Goal: Task Accomplishment & Management: Manage account settings

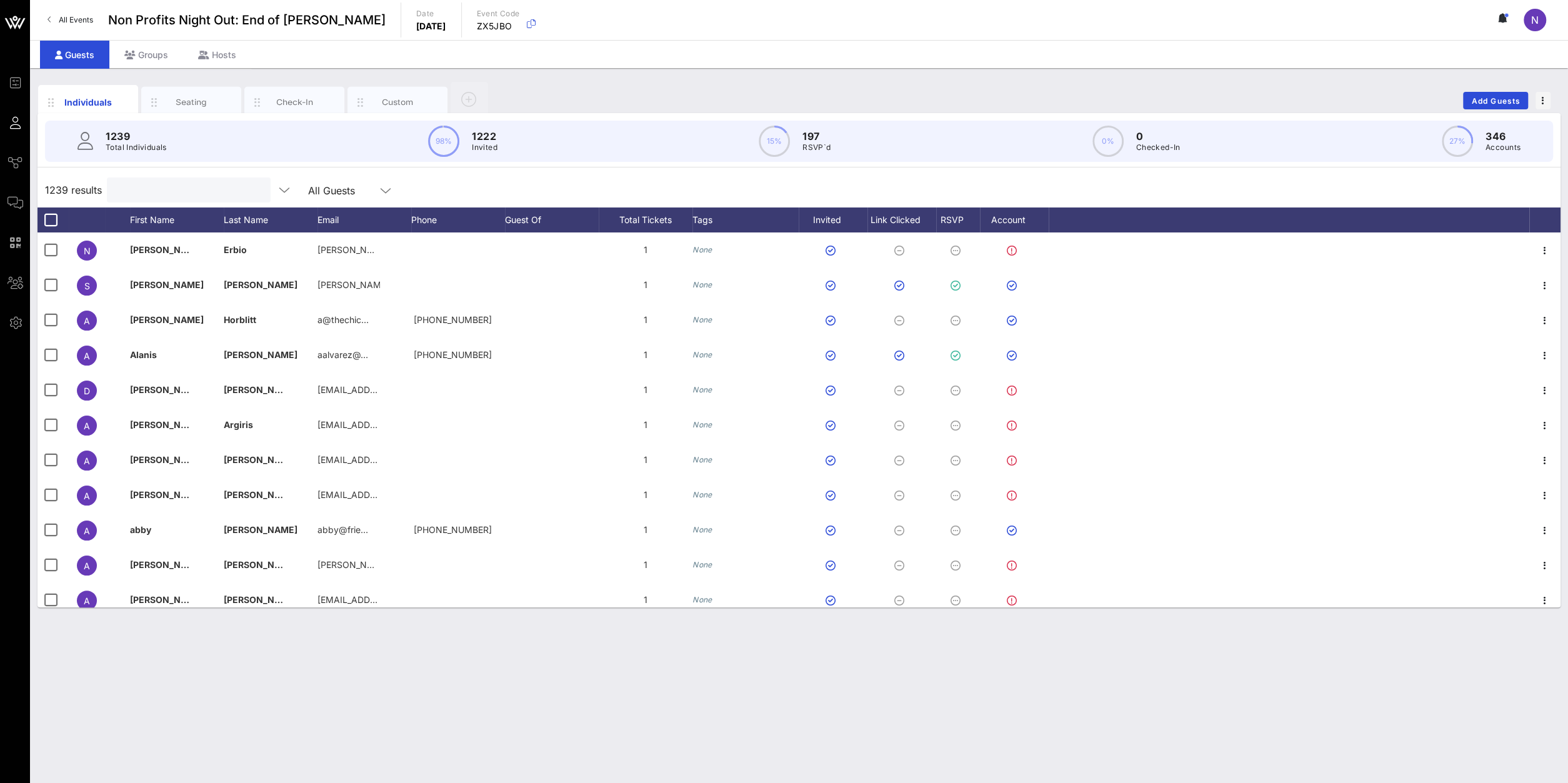
click at [150, 185] on input "text" at bounding box center [187, 190] width 146 height 16
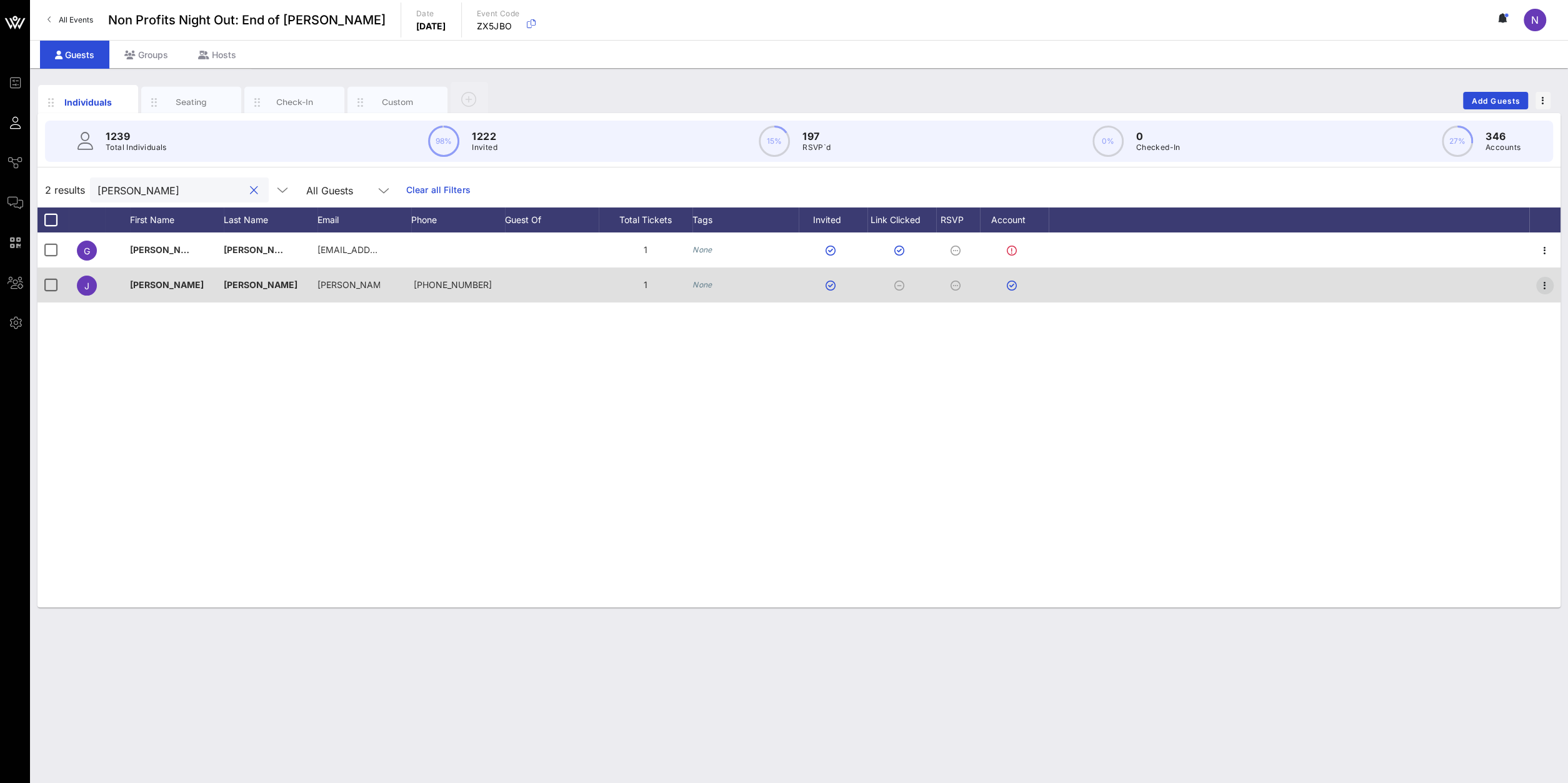
type input "[PERSON_NAME]"
click at [1542, 283] on icon "button" at bounding box center [1545, 285] width 15 height 15
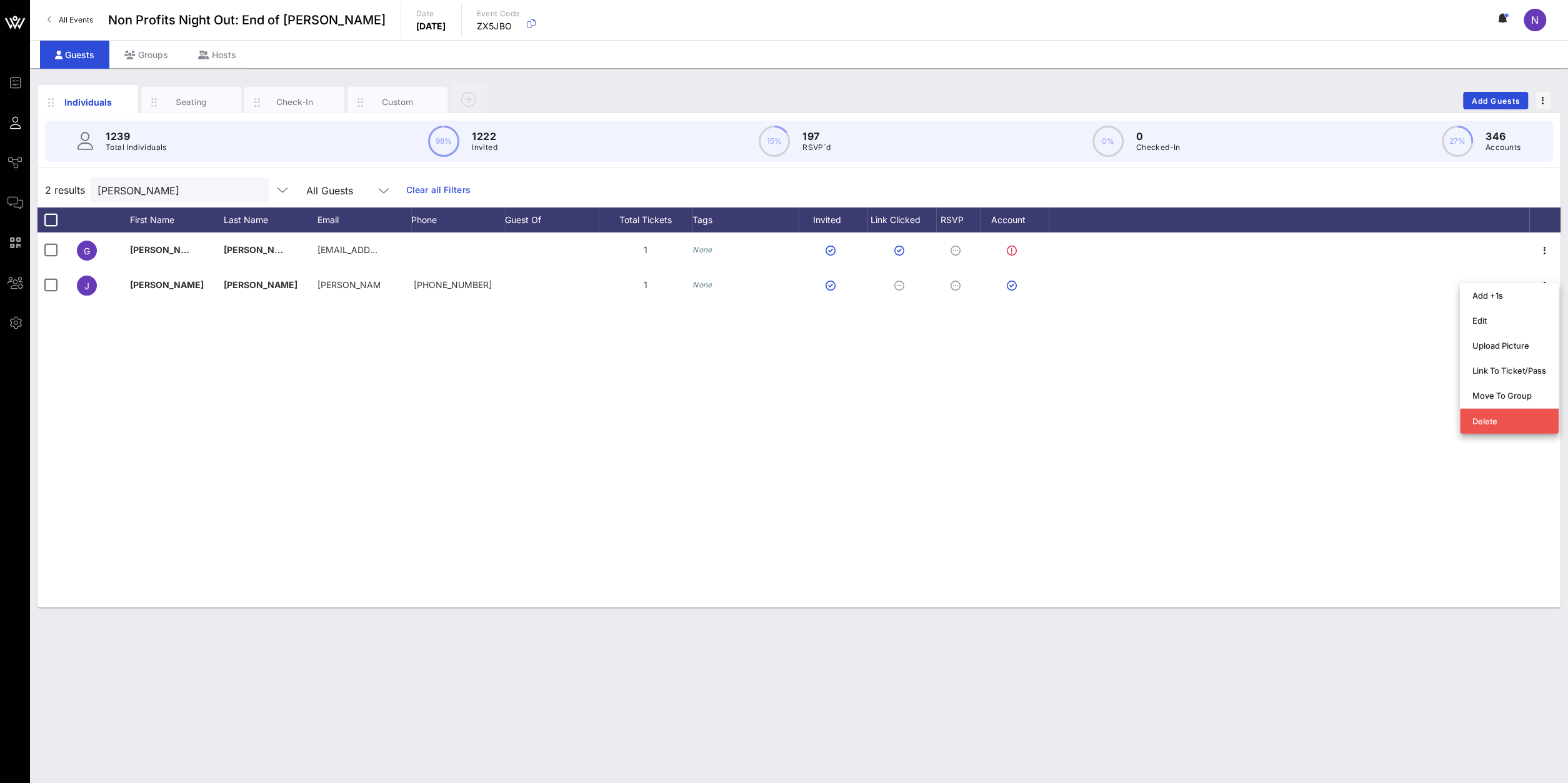
click at [1030, 467] on div "[PERSON_NAME] [EMAIL_ADDRESS][DOMAIN_NAME] 1 None [PERSON_NAME][GEOGRAPHIC_DATA…" at bounding box center [799, 420] width 1523 height 375
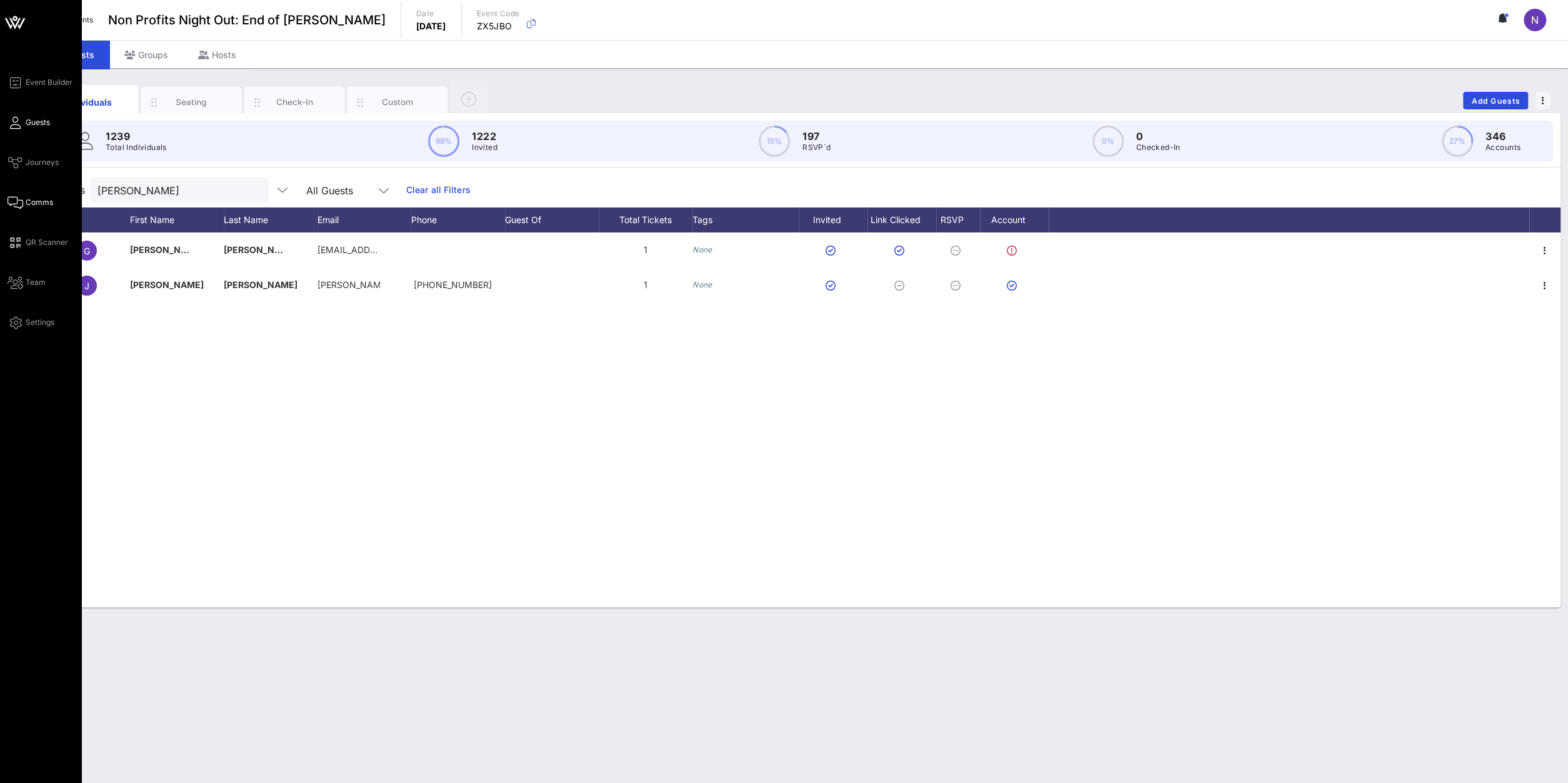
click at [31, 207] on span "Comms" at bounding box center [39, 202] width 28 height 11
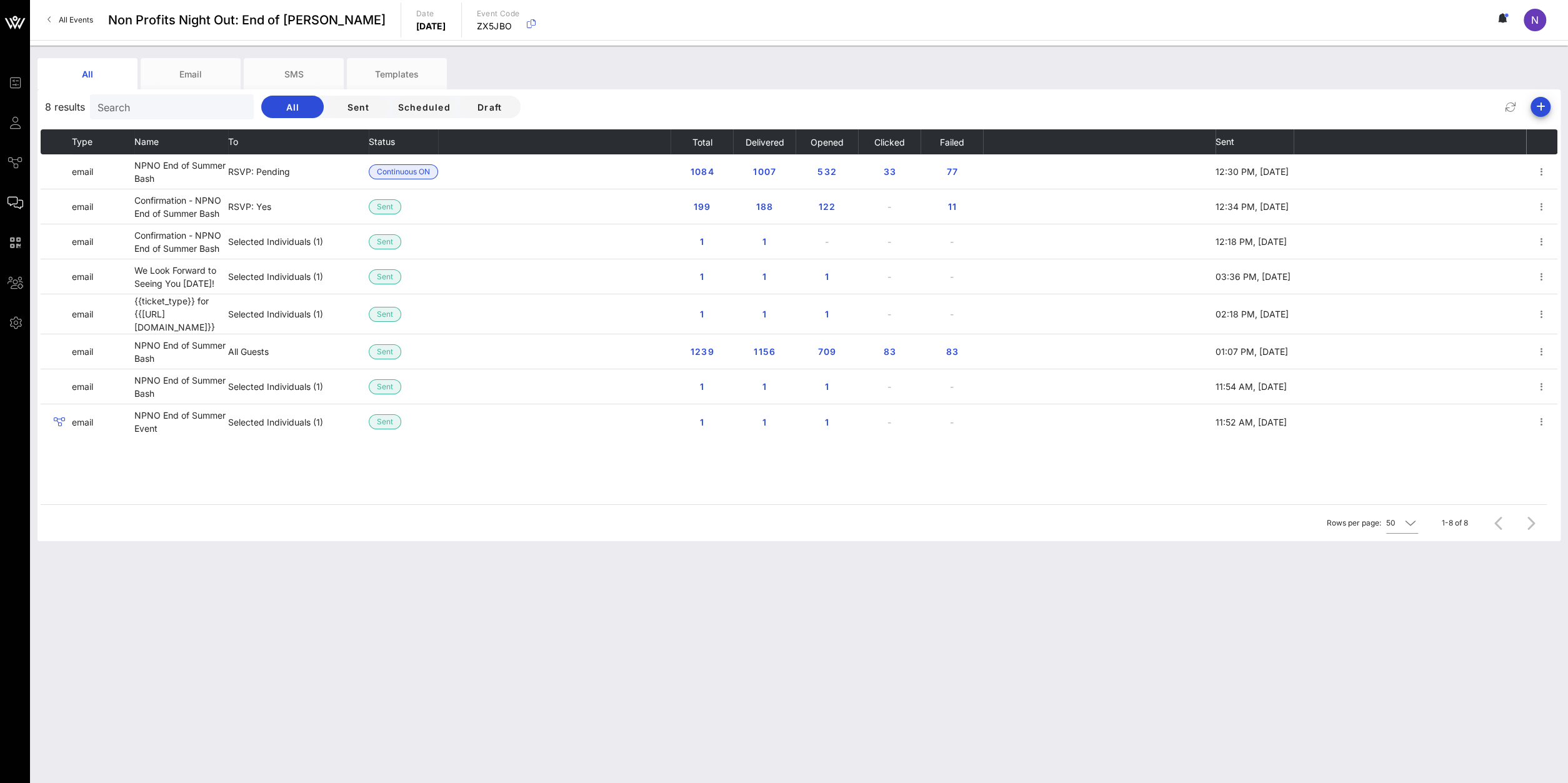
click at [133, 94] on div "Search" at bounding box center [171, 107] width 146 height 25
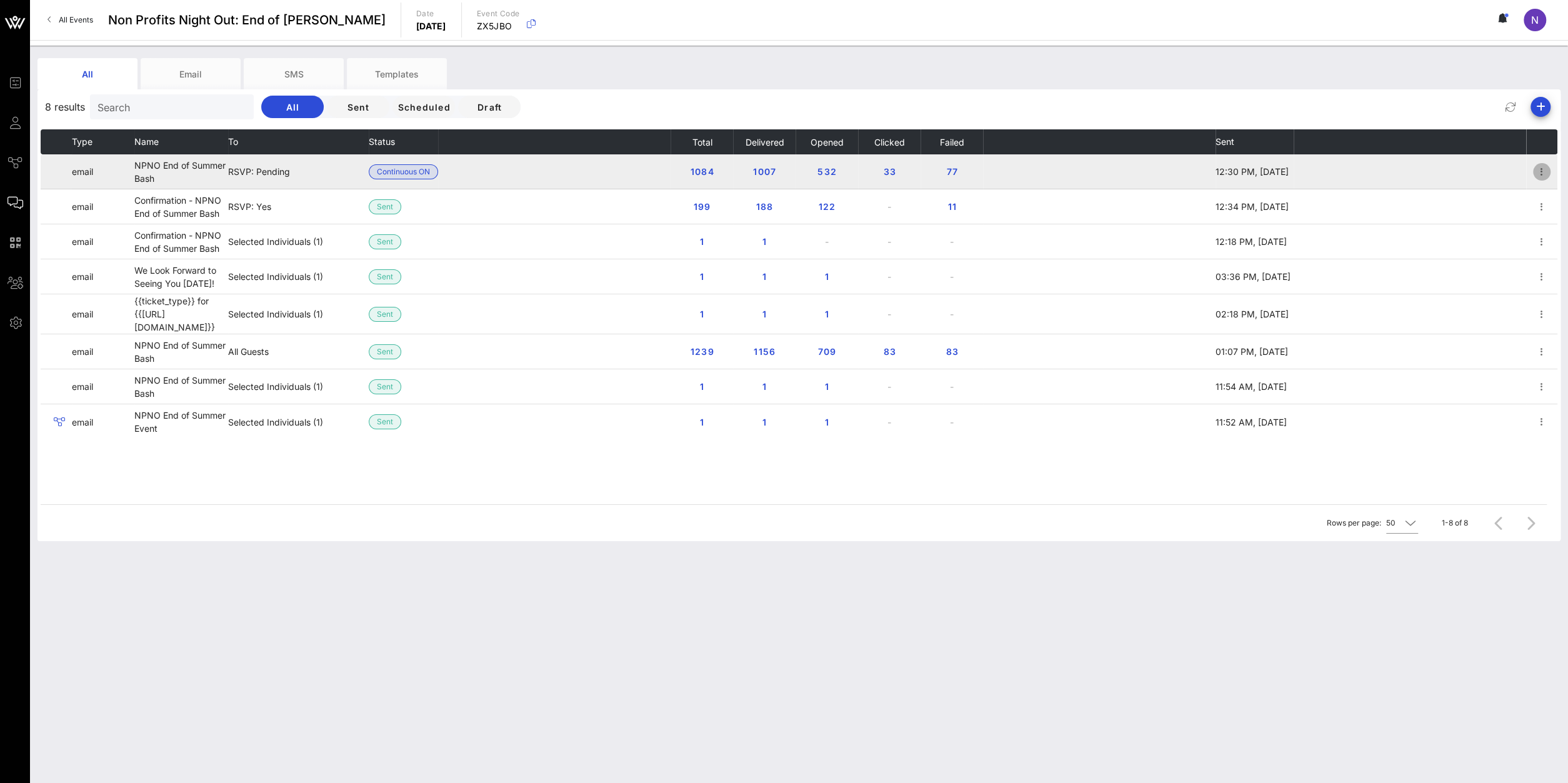
click at [1545, 173] on icon "button" at bounding box center [1541, 171] width 15 height 15
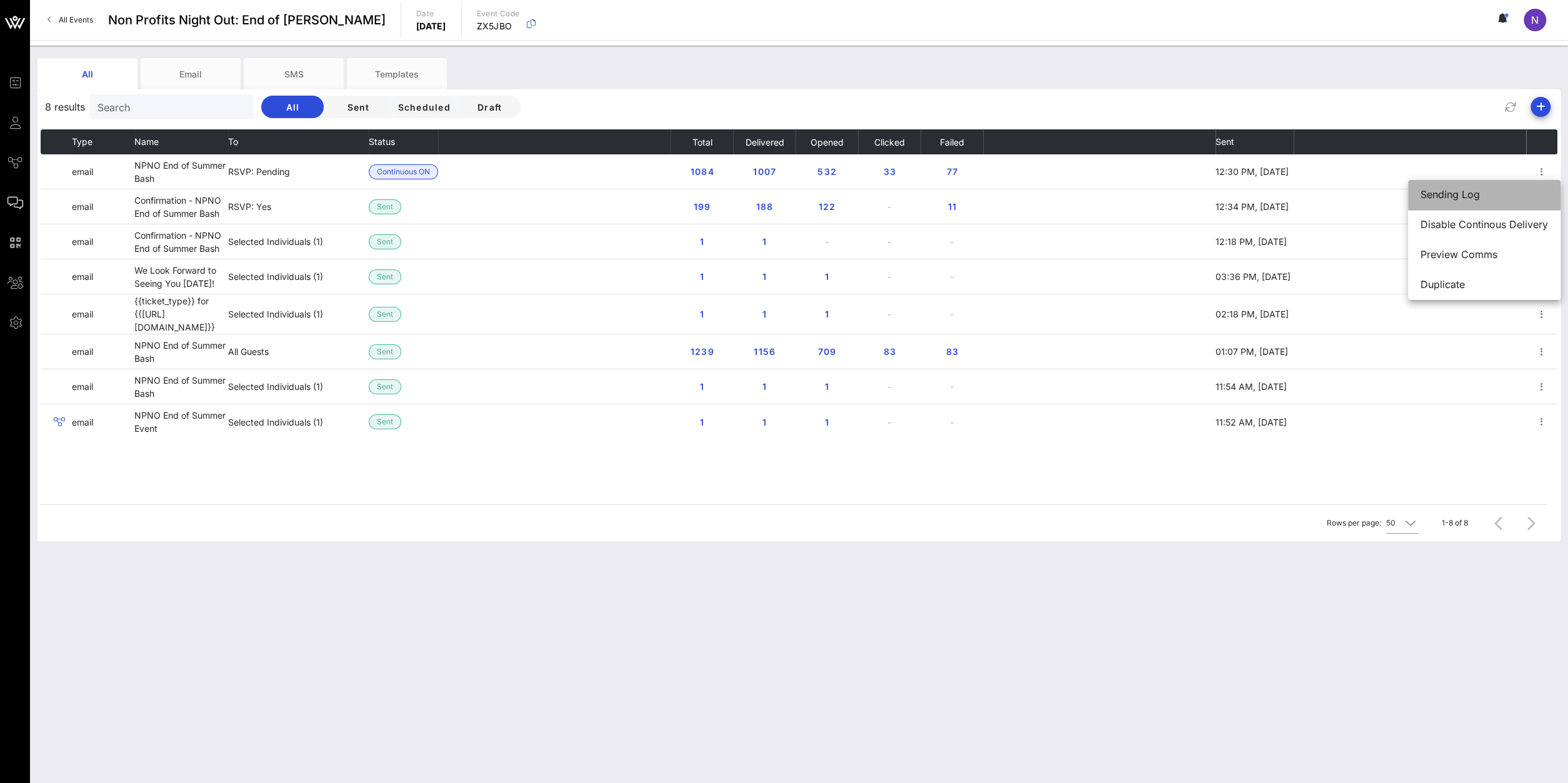
click at [1451, 193] on div "Sending Log" at bounding box center [1483, 195] width 128 height 12
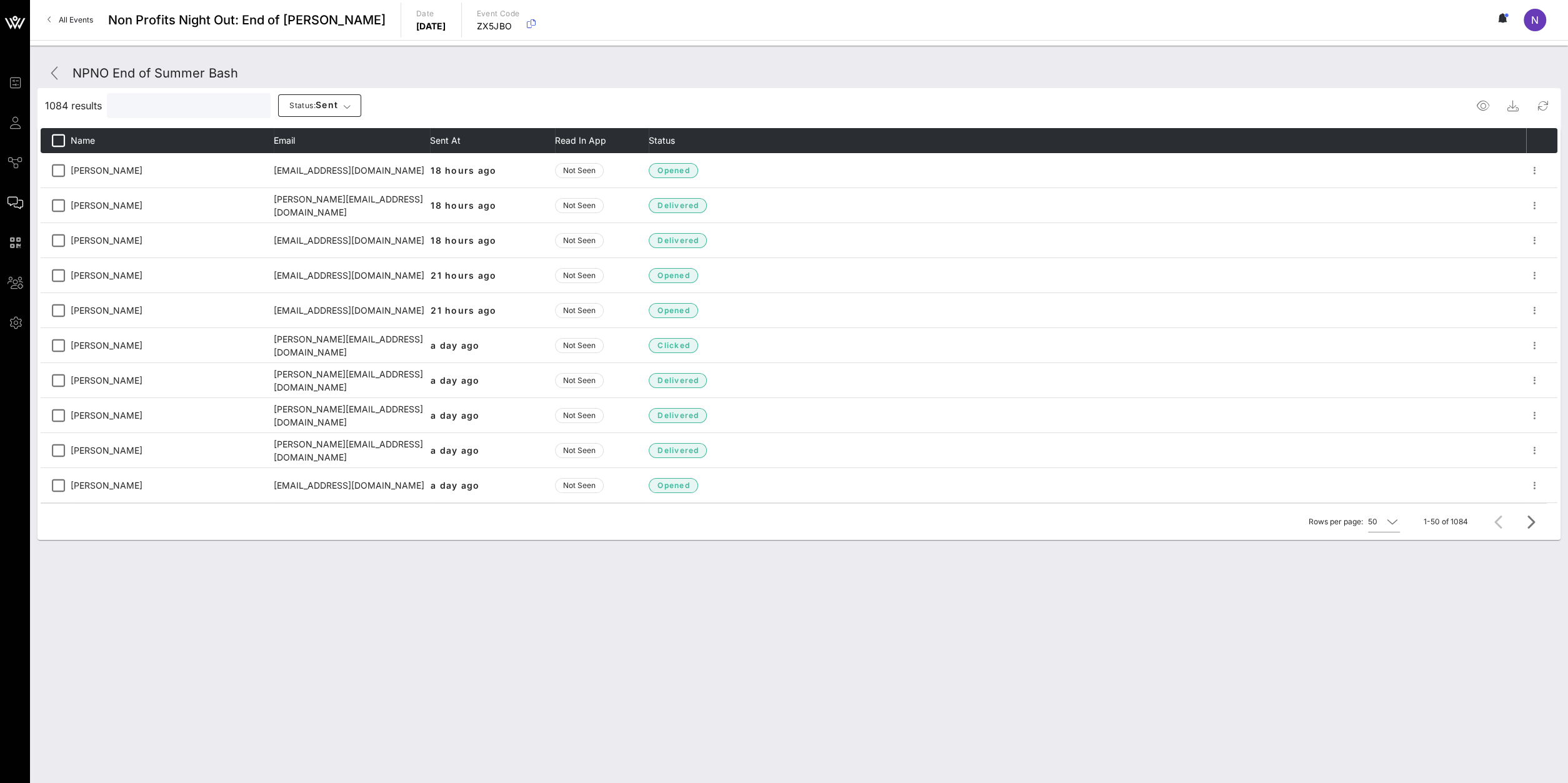
click at [141, 107] on input "text" at bounding box center [187, 106] width 146 height 16
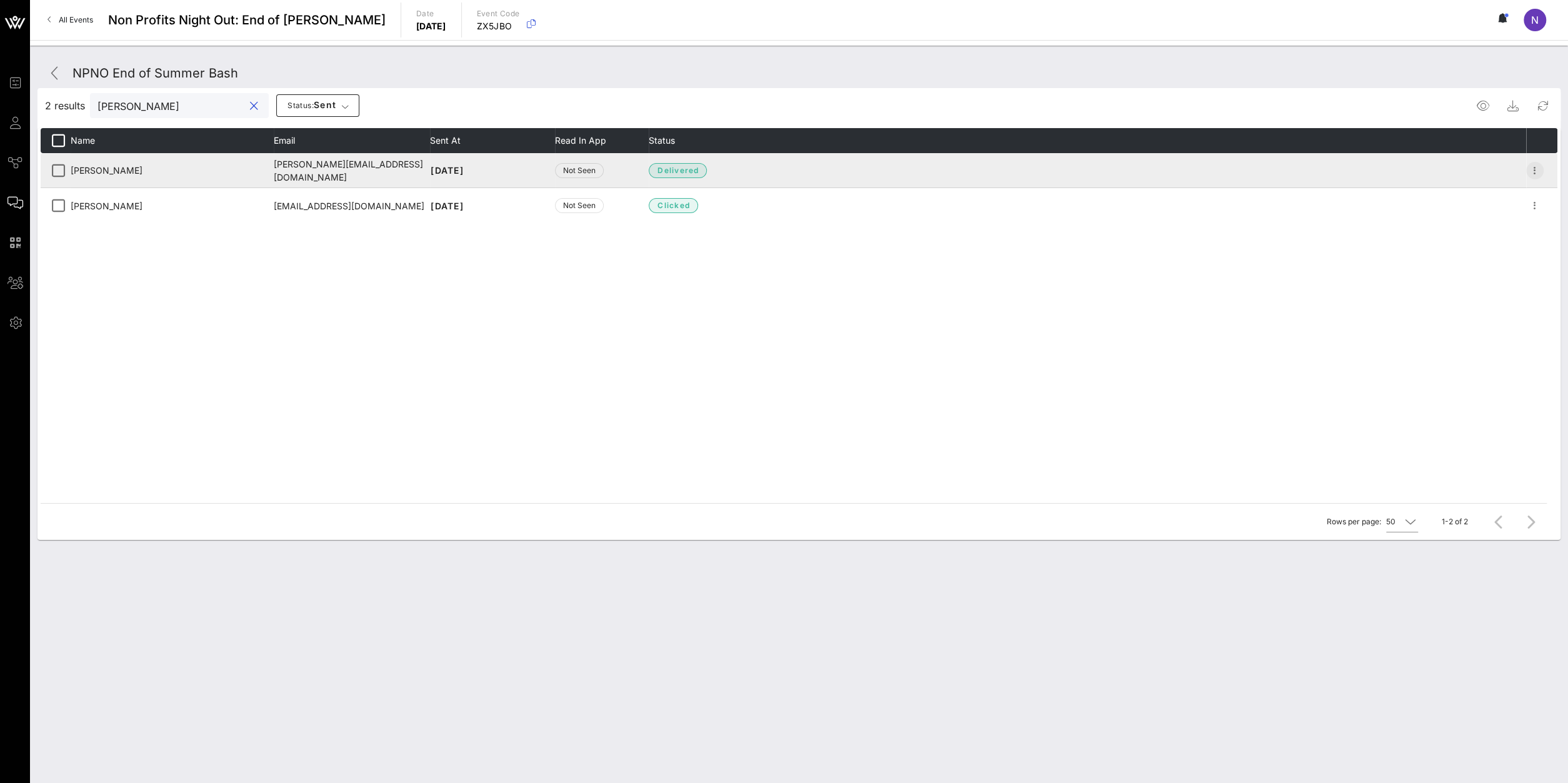
type input "[PERSON_NAME]"
click at [1536, 173] on icon "button" at bounding box center [1534, 171] width 15 height 15
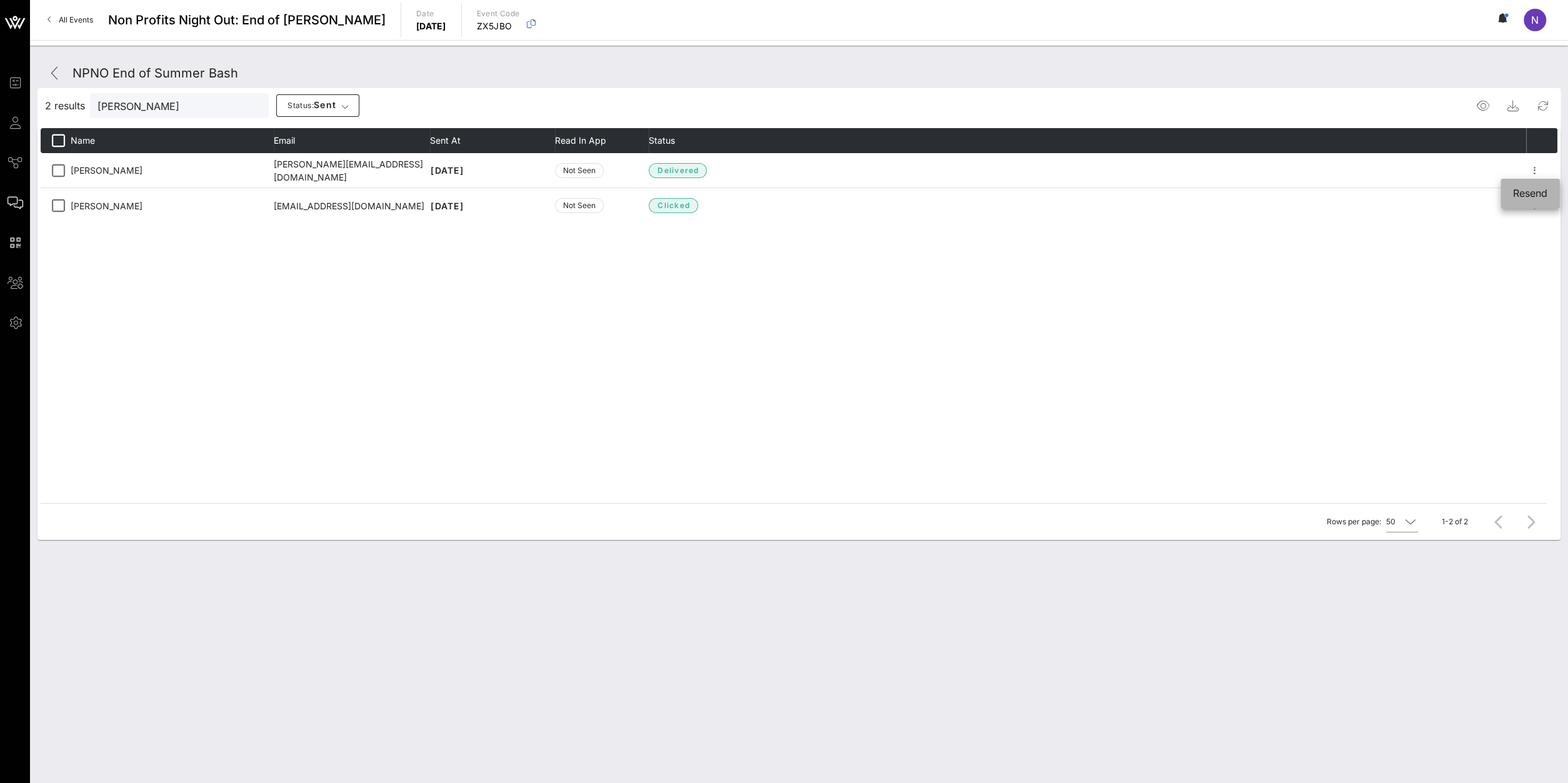
click at [1527, 193] on div "Resend" at bounding box center [1529, 193] width 34 height 12
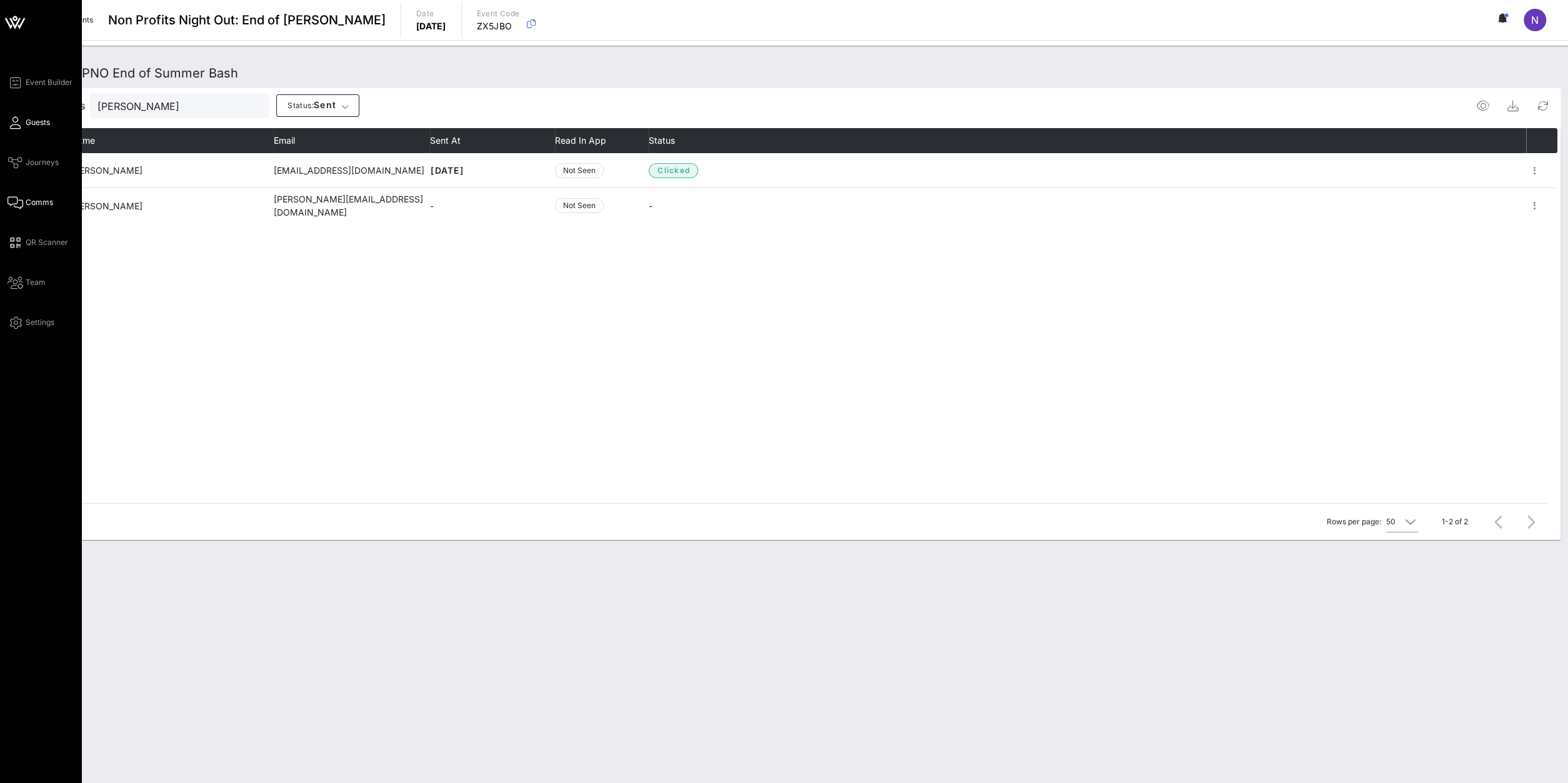
click at [31, 122] on span "Guests" at bounding box center [37, 122] width 24 height 11
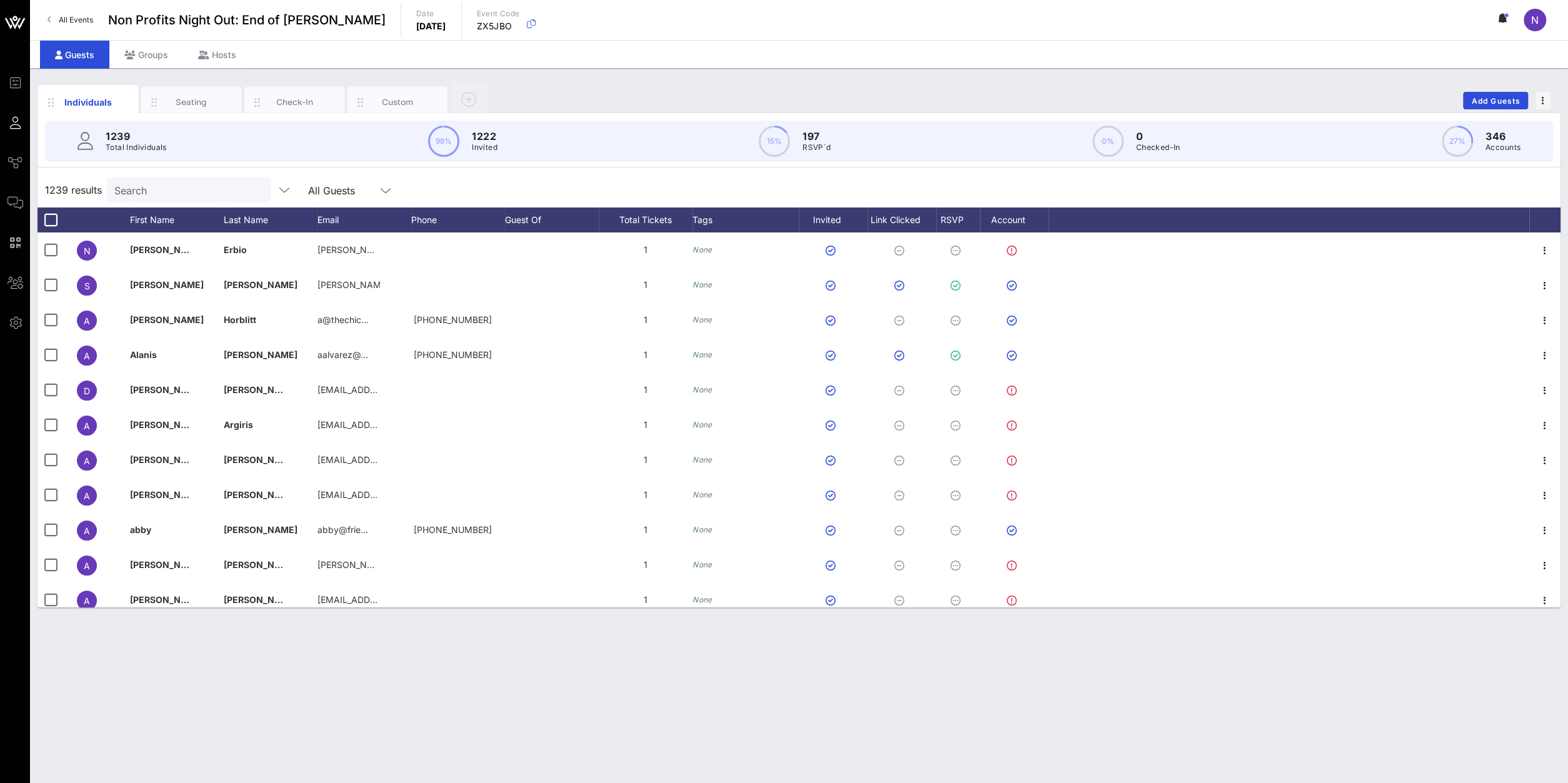
click at [141, 190] on input "Search" at bounding box center [187, 190] width 146 height 16
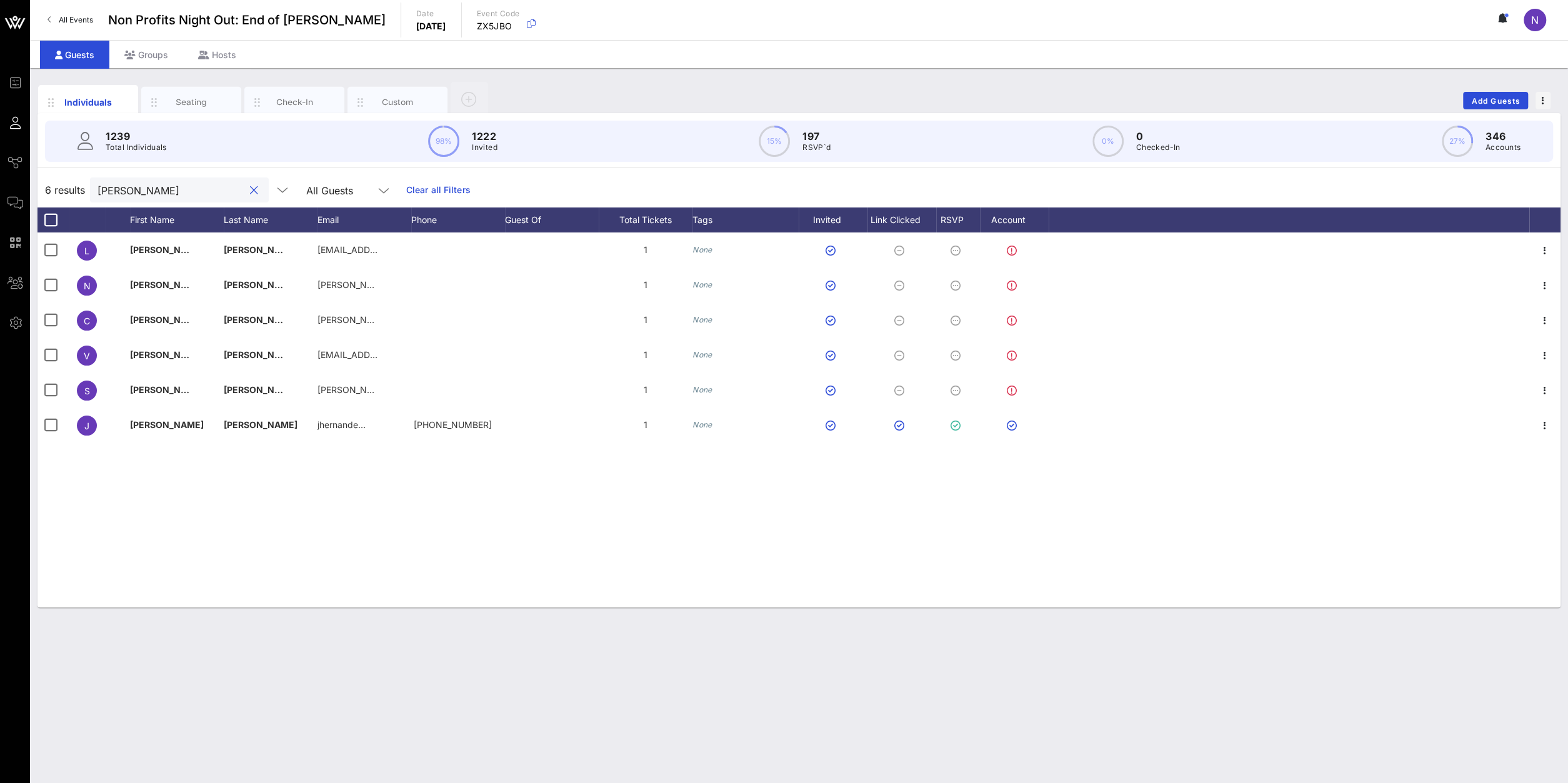
type input "[PERSON_NAME]"
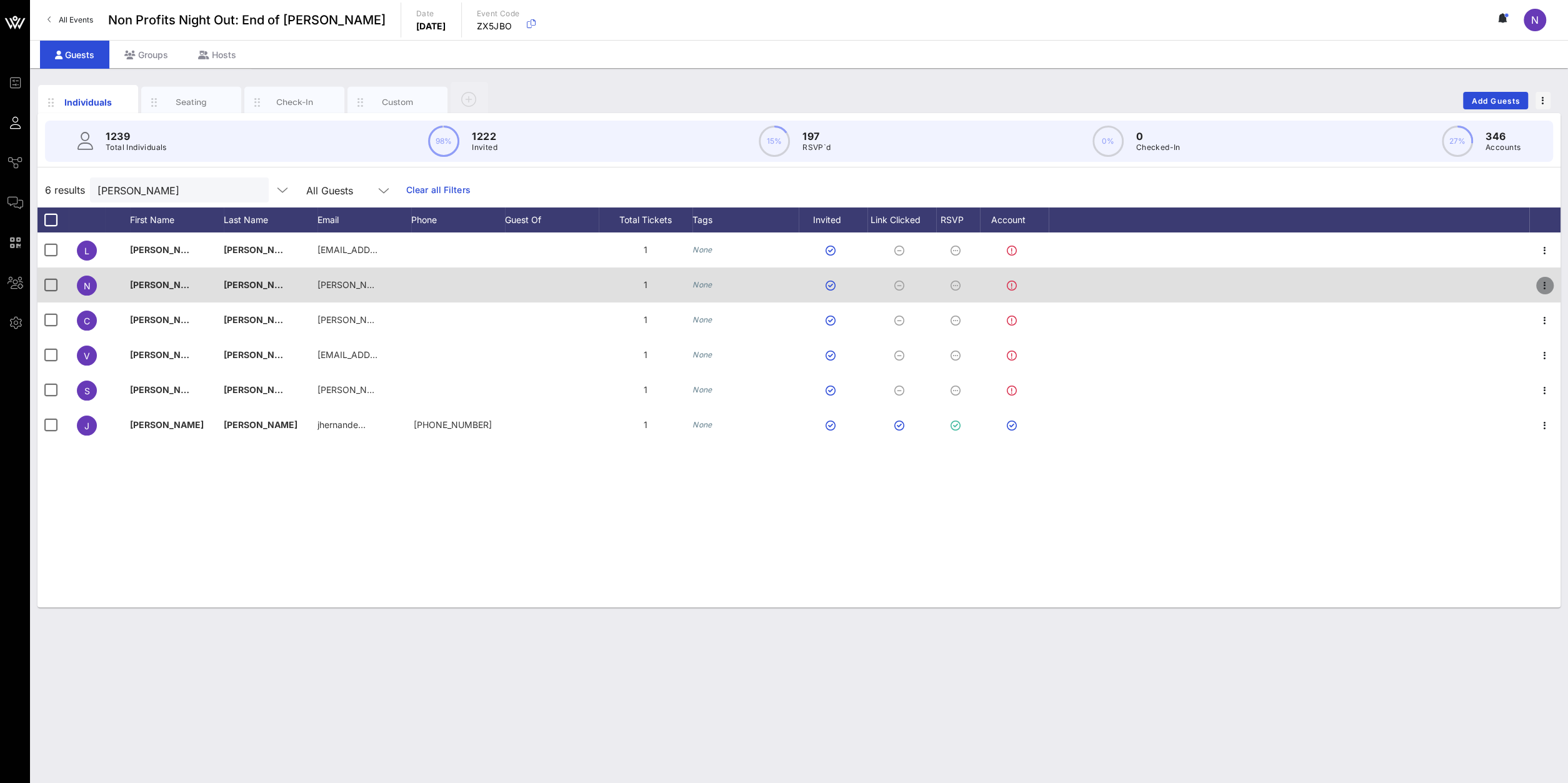
click at [1547, 288] on icon "button" at bounding box center [1545, 285] width 15 height 15
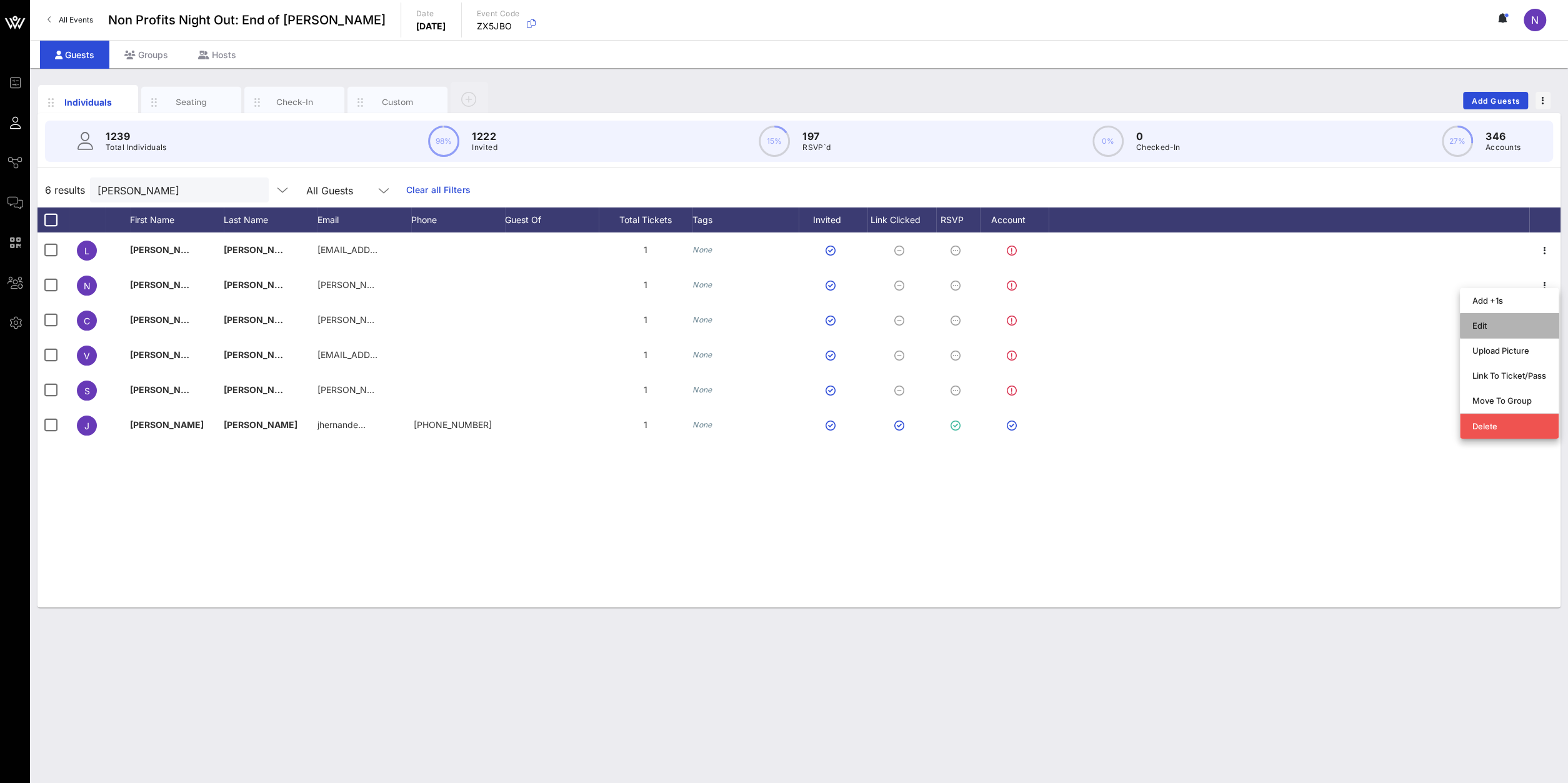
click at [1505, 321] on div "Edit" at bounding box center [1508, 326] width 74 height 10
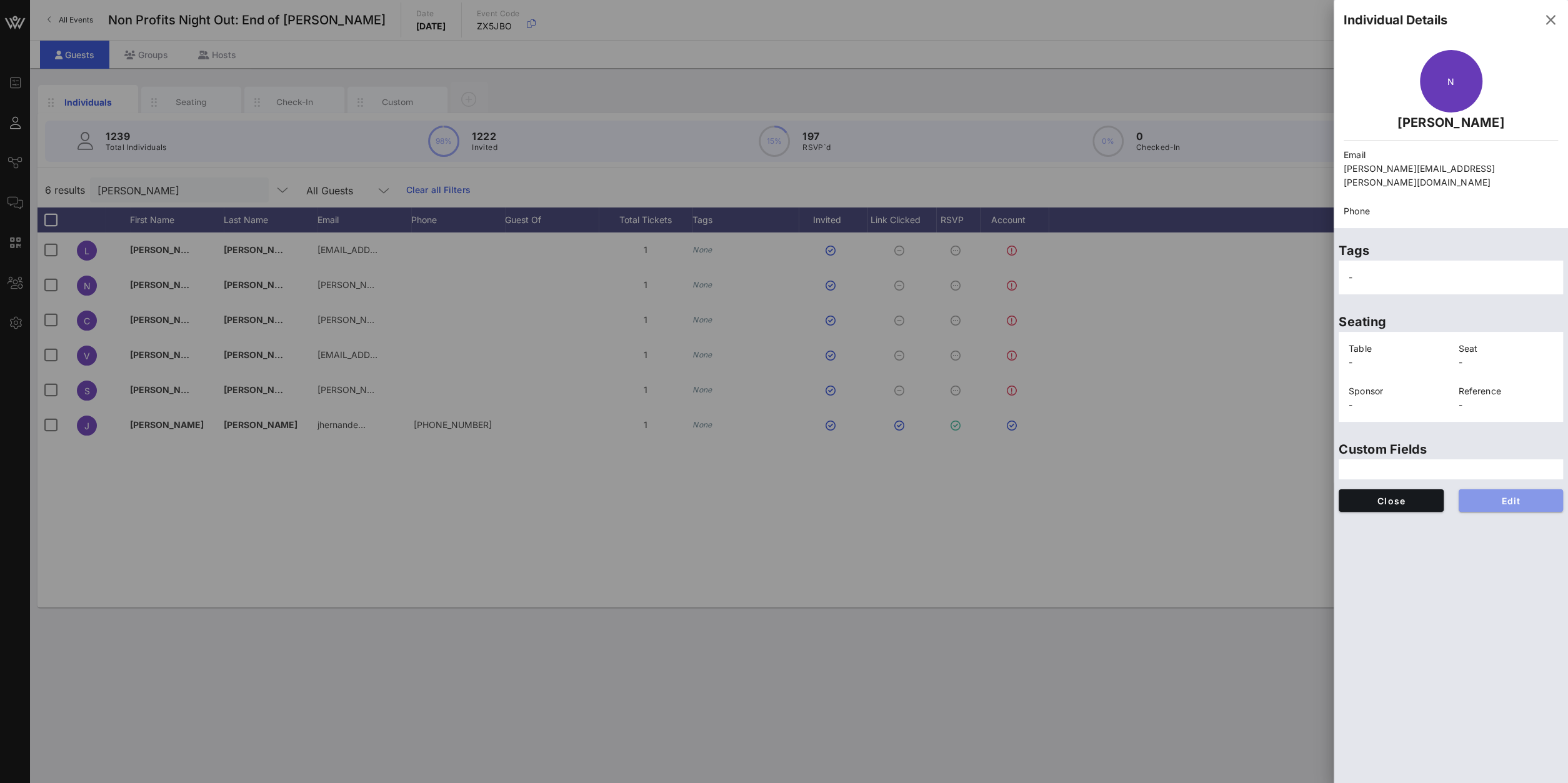
click at [1486, 495] on span "Edit" at bounding box center [1510, 501] width 85 height 11
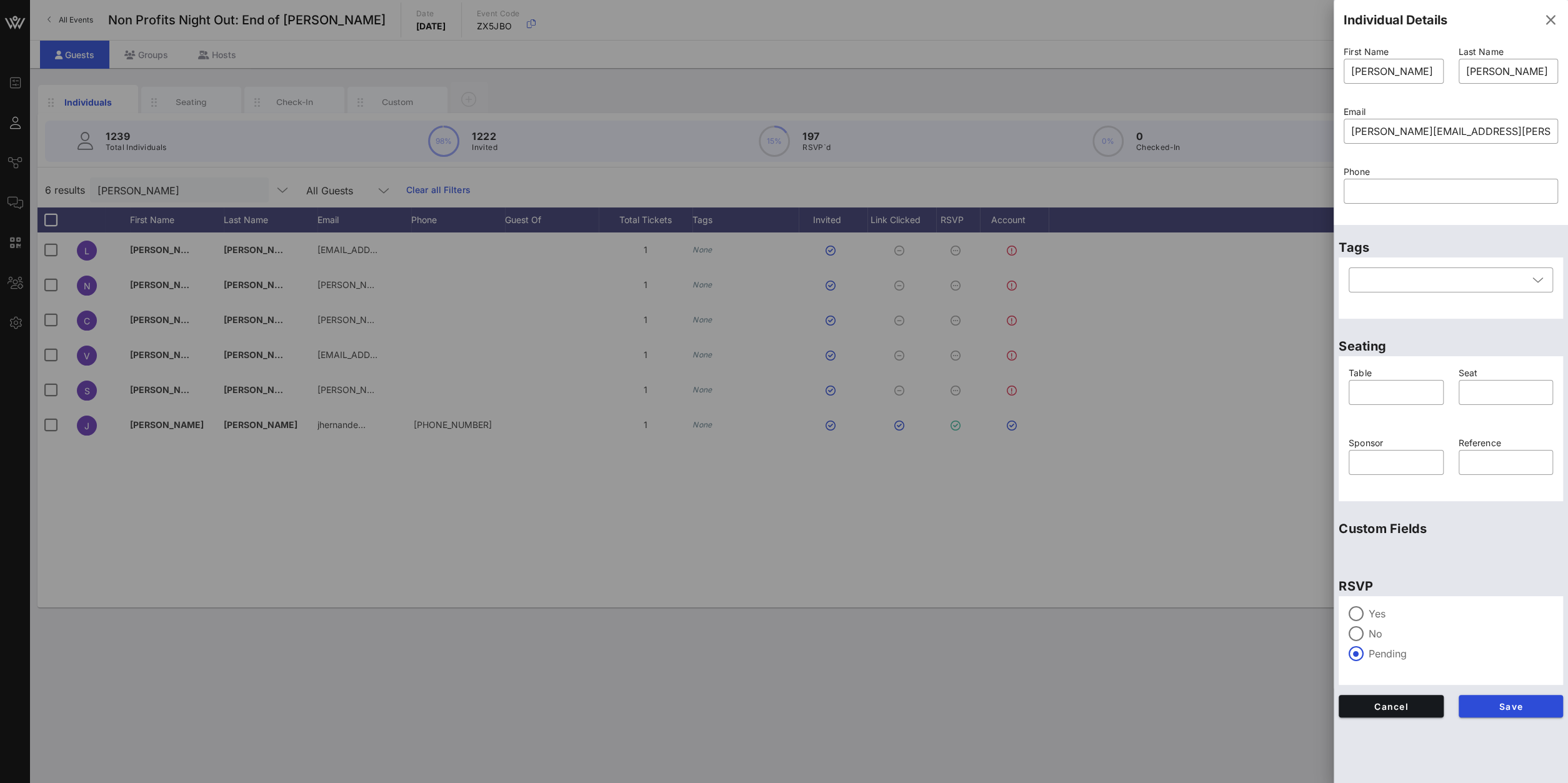
click at [1373, 623] on div "Yes No Pending" at bounding box center [1451, 633] width 204 height 55
click at [1367, 614] on div "Yes" at bounding box center [1451, 614] width 204 height 15
click at [1497, 701] on span "Save" at bounding box center [1510, 706] width 85 height 11
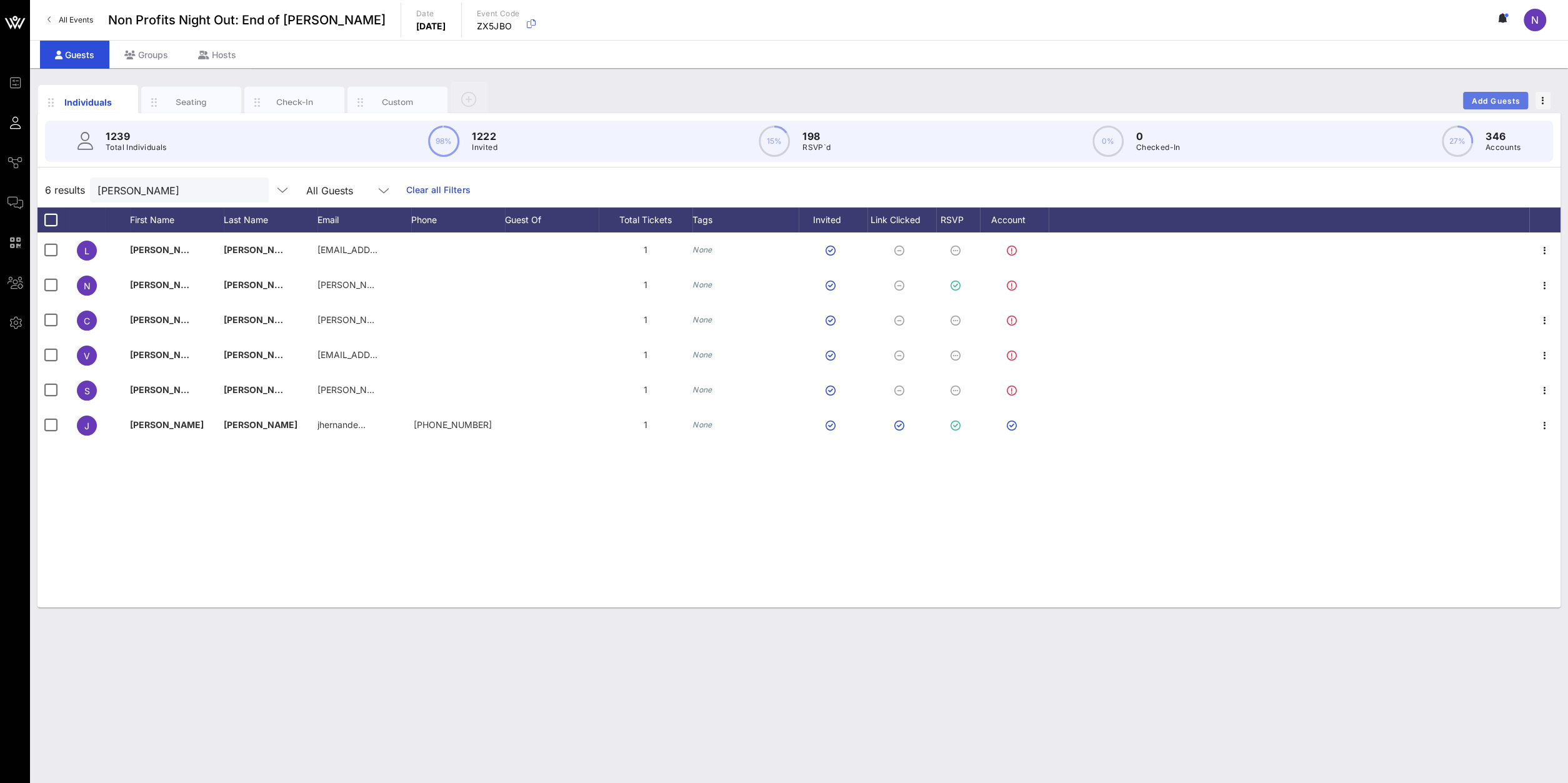
click at [1492, 99] on span "Add Guests" at bounding box center [1496, 101] width 50 height 9
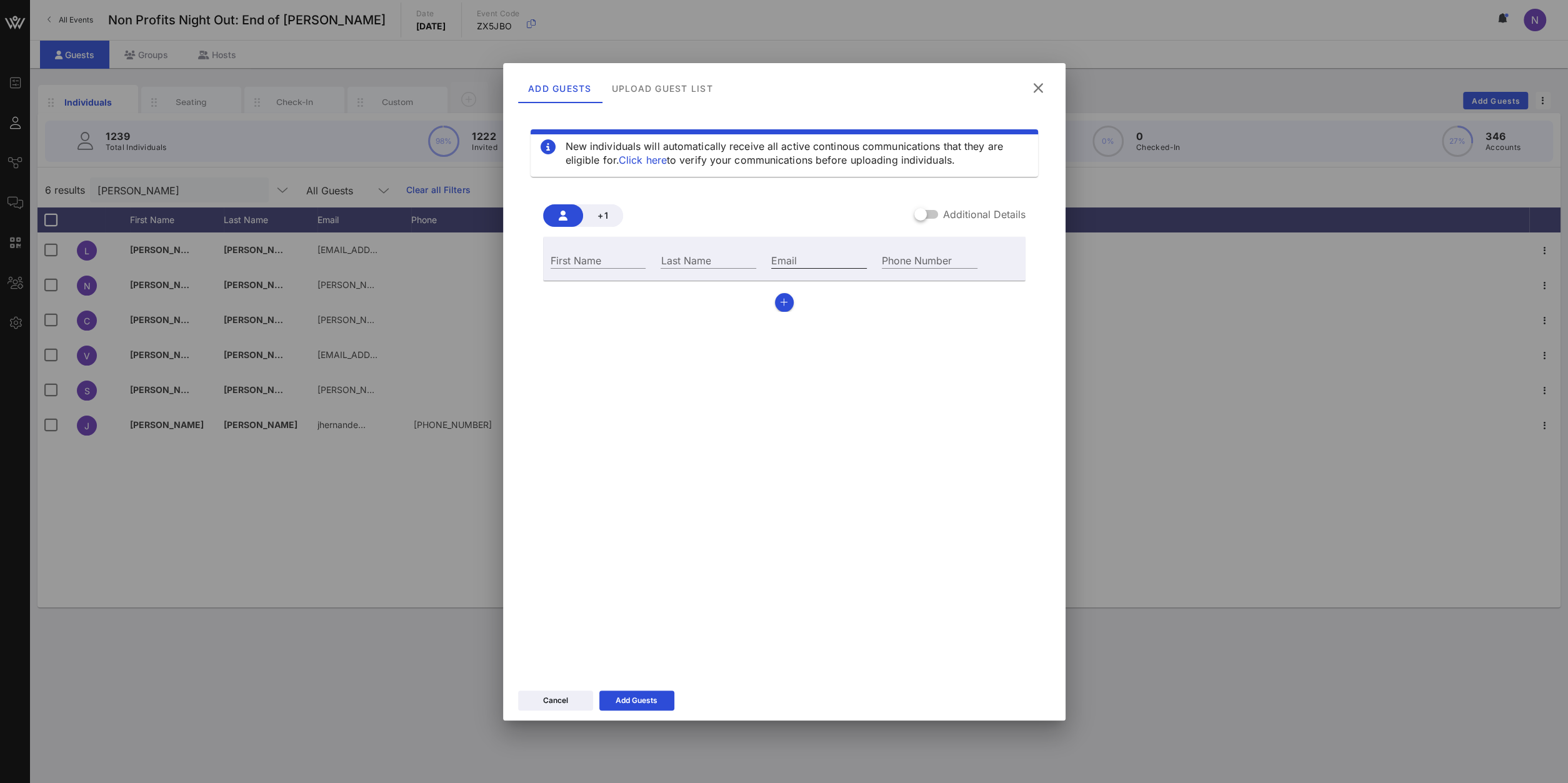
click at [785, 258] on input "Email" at bounding box center [818, 260] width 96 height 16
paste input "[PERSON_NAME][EMAIL_ADDRESS][DOMAIN_NAME]"
type input "[PERSON_NAME][EMAIL_ADDRESS][DOMAIN_NAME]"
click at [562, 260] on input "First Name" at bounding box center [598, 260] width 96 height 16
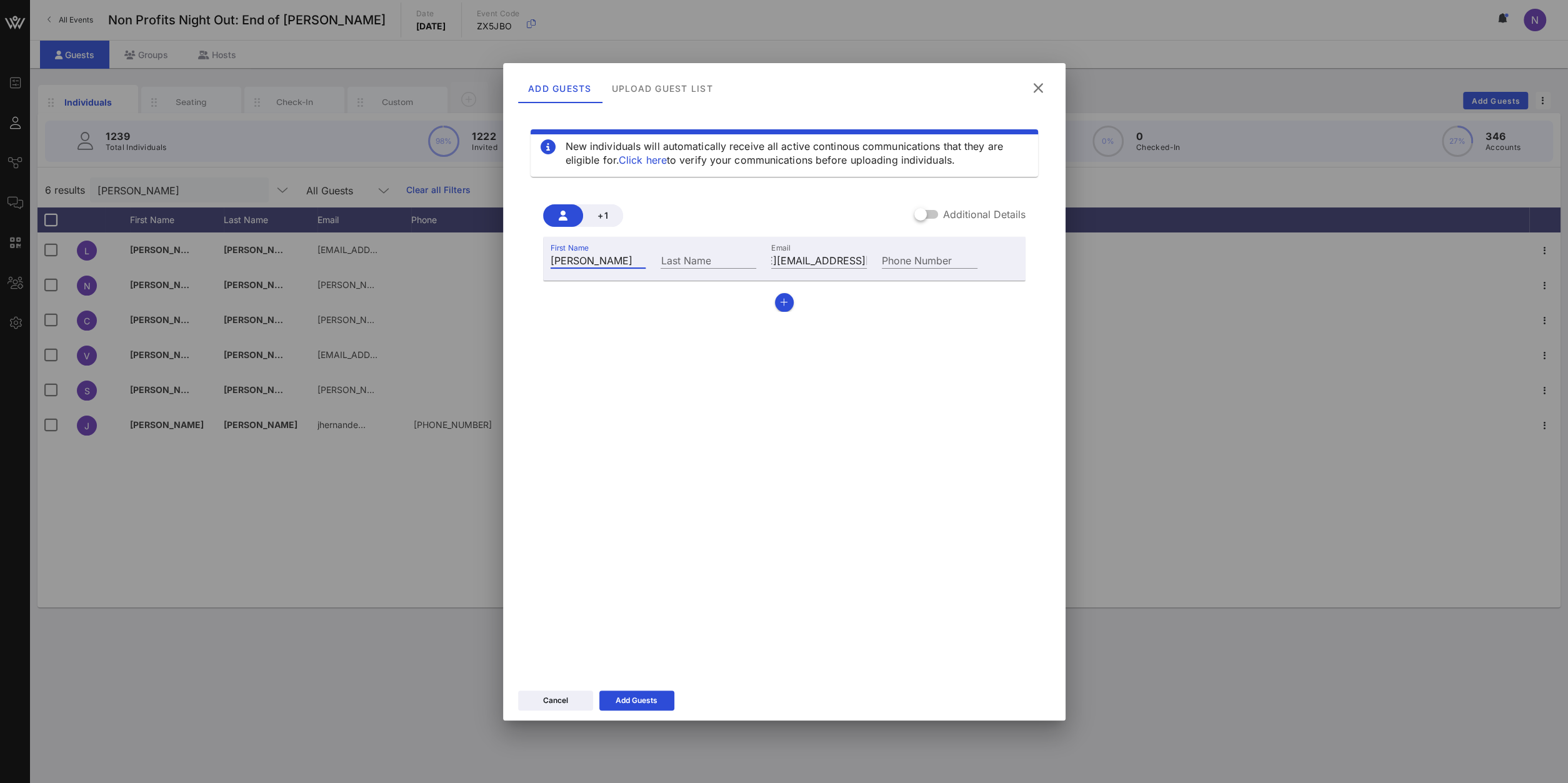
type input "[PERSON_NAME]"
type input "Gjelland"
click at [647, 698] on div "Add Guests" at bounding box center [636, 701] width 42 height 12
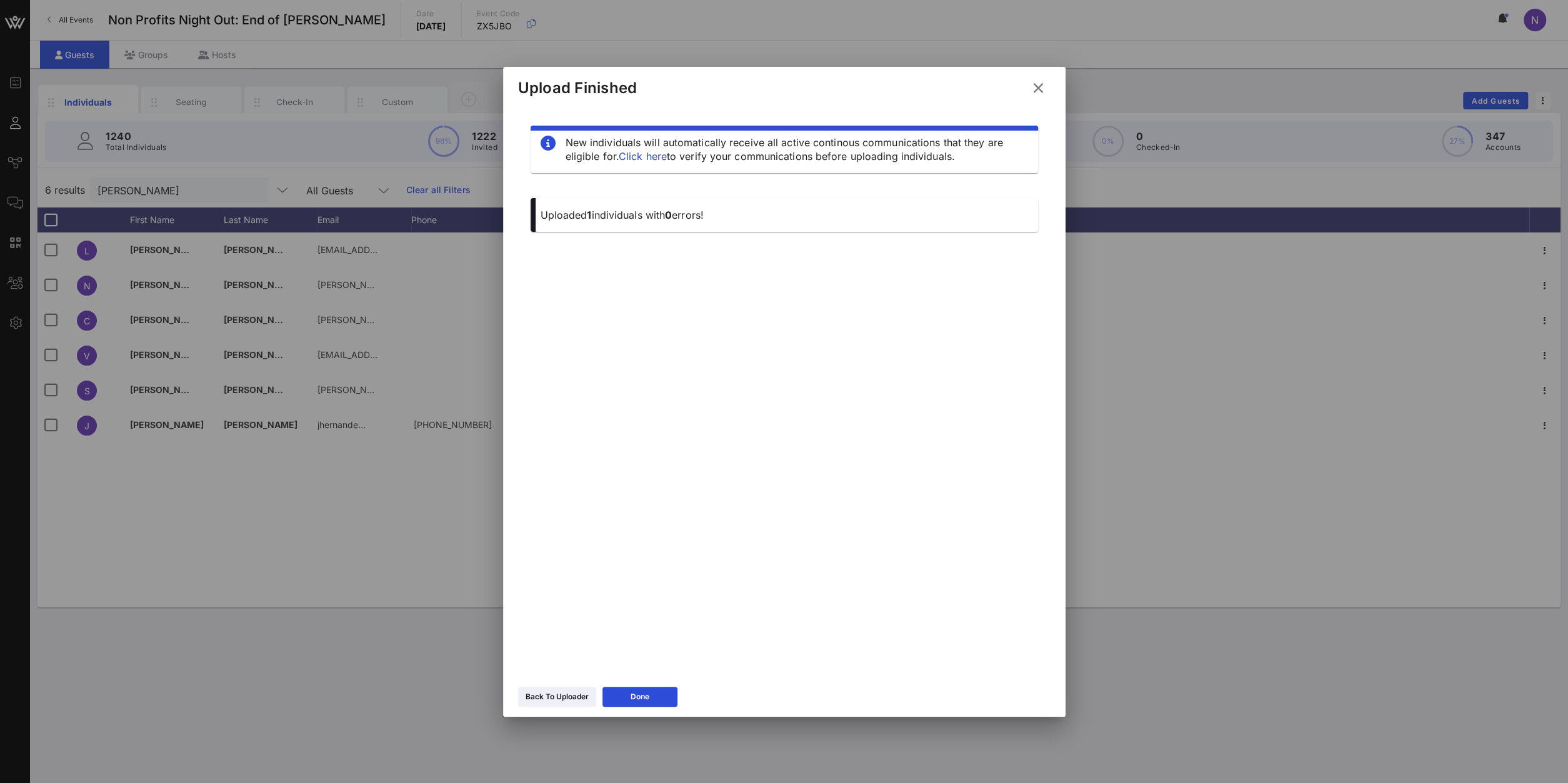
click at [1035, 85] on icon at bounding box center [1038, 88] width 18 height 15
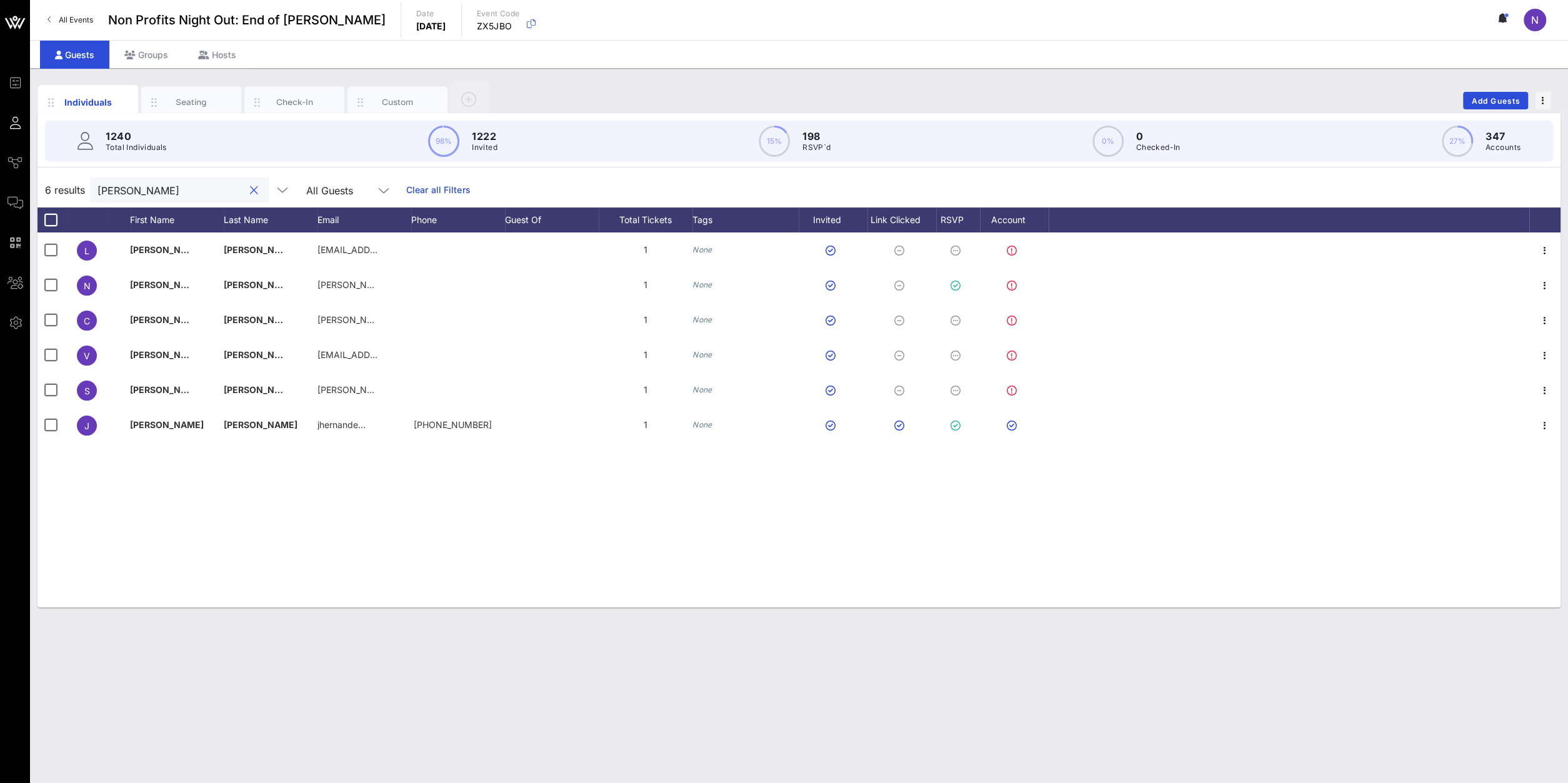
drag, startPoint x: 175, startPoint y: 188, endPoint x: -109, endPoint y: 179, distance: 284.1
click at [98, 182] on input "[PERSON_NAME]" at bounding box center [171, 190] width 146 height 16
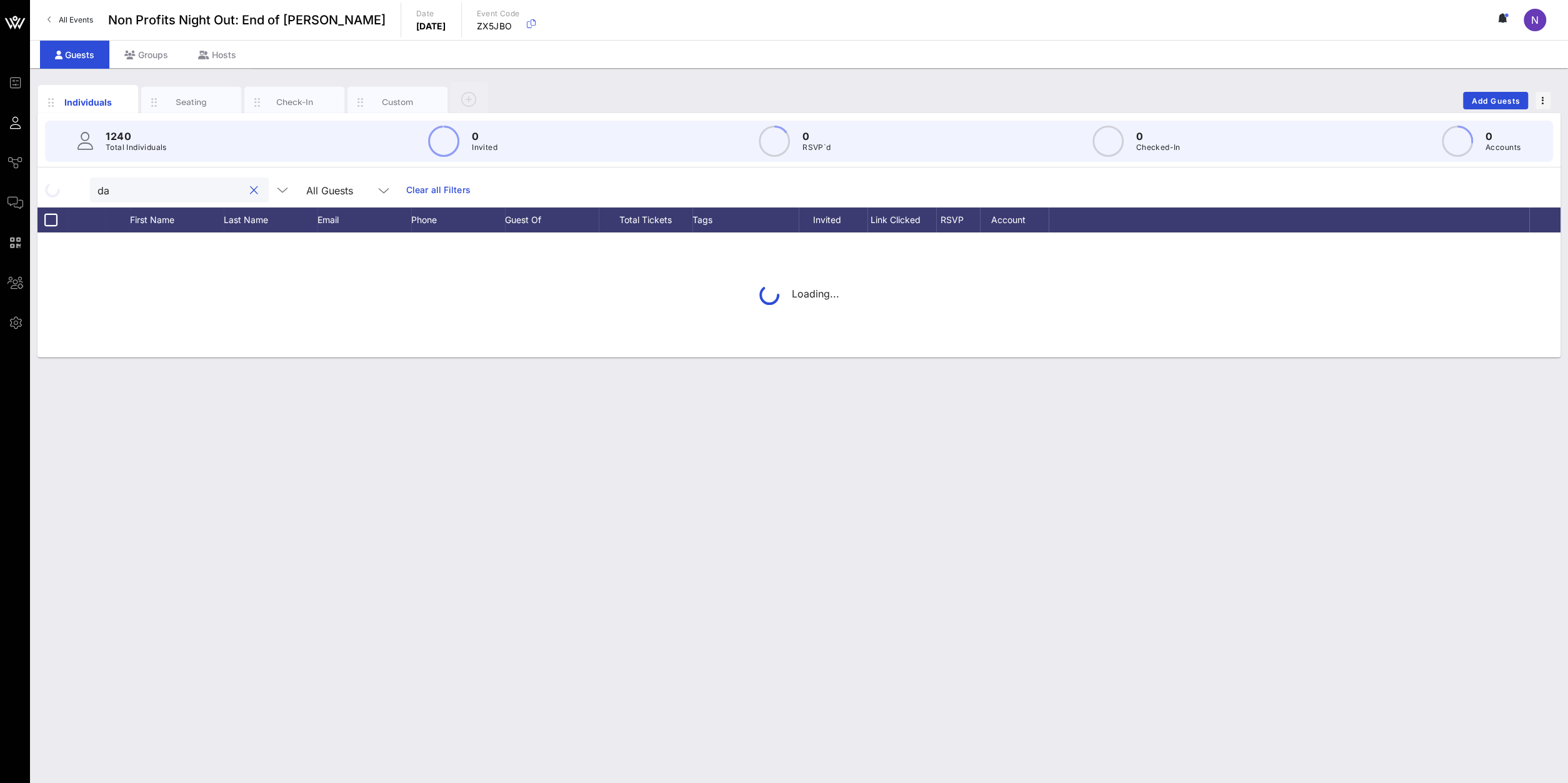
type input "d"
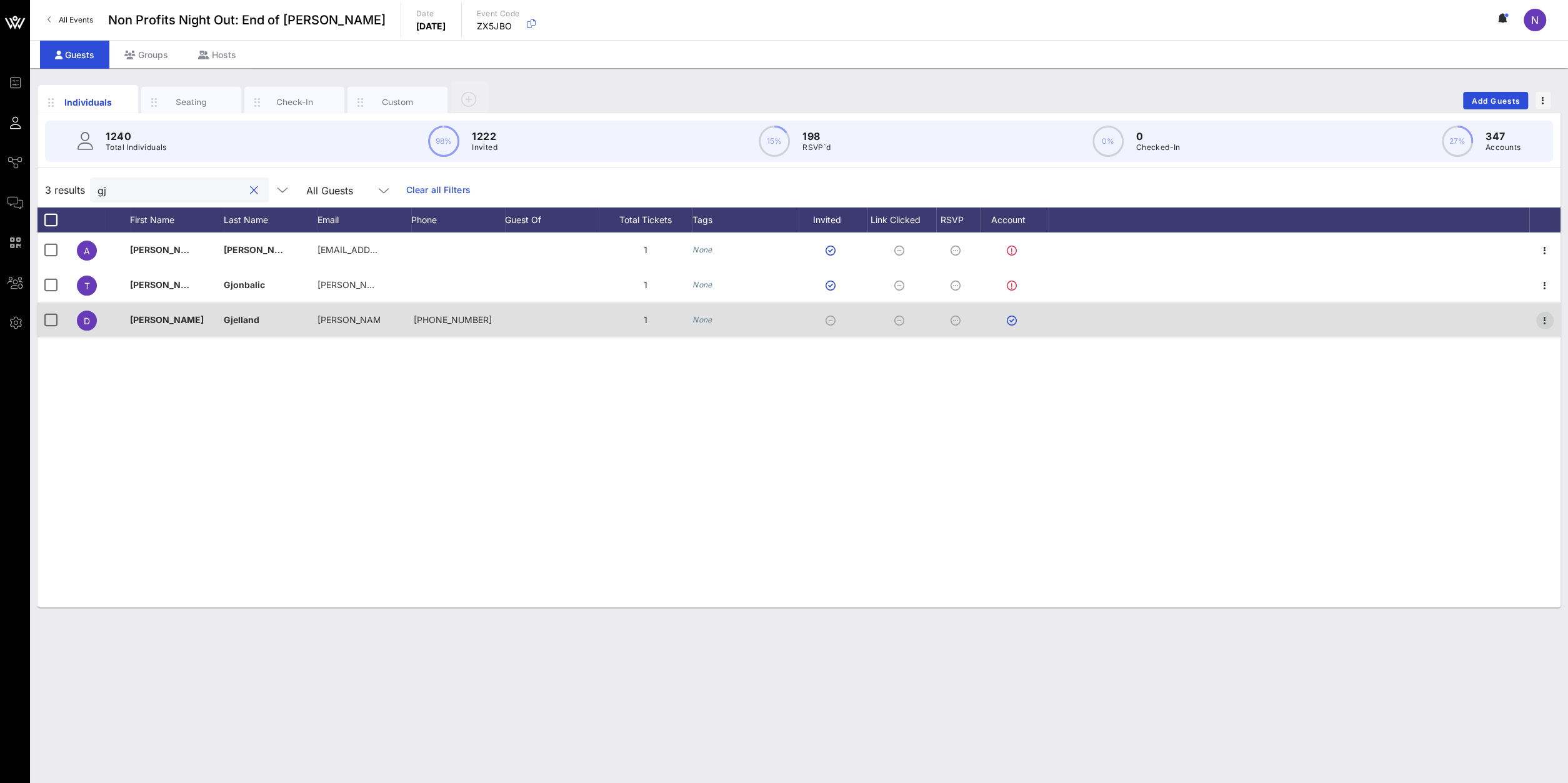
type input "gj"
click at [1544, 320] on icon "button" at bounding box center [1545, 320] width 15 height 15
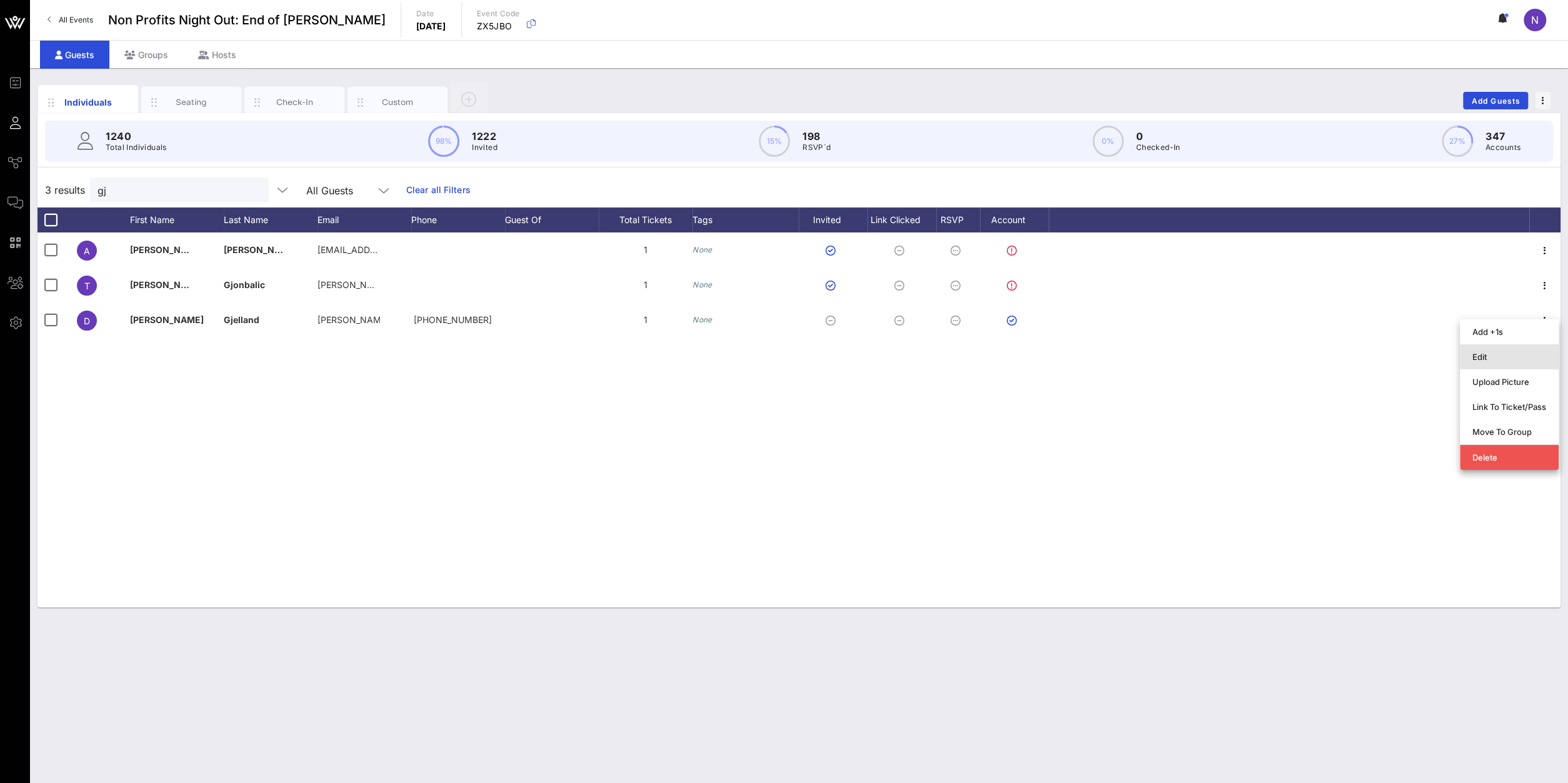
click at [1491, 355] on div "Edit" at bounding box center [1508, 357] width 74 height 10
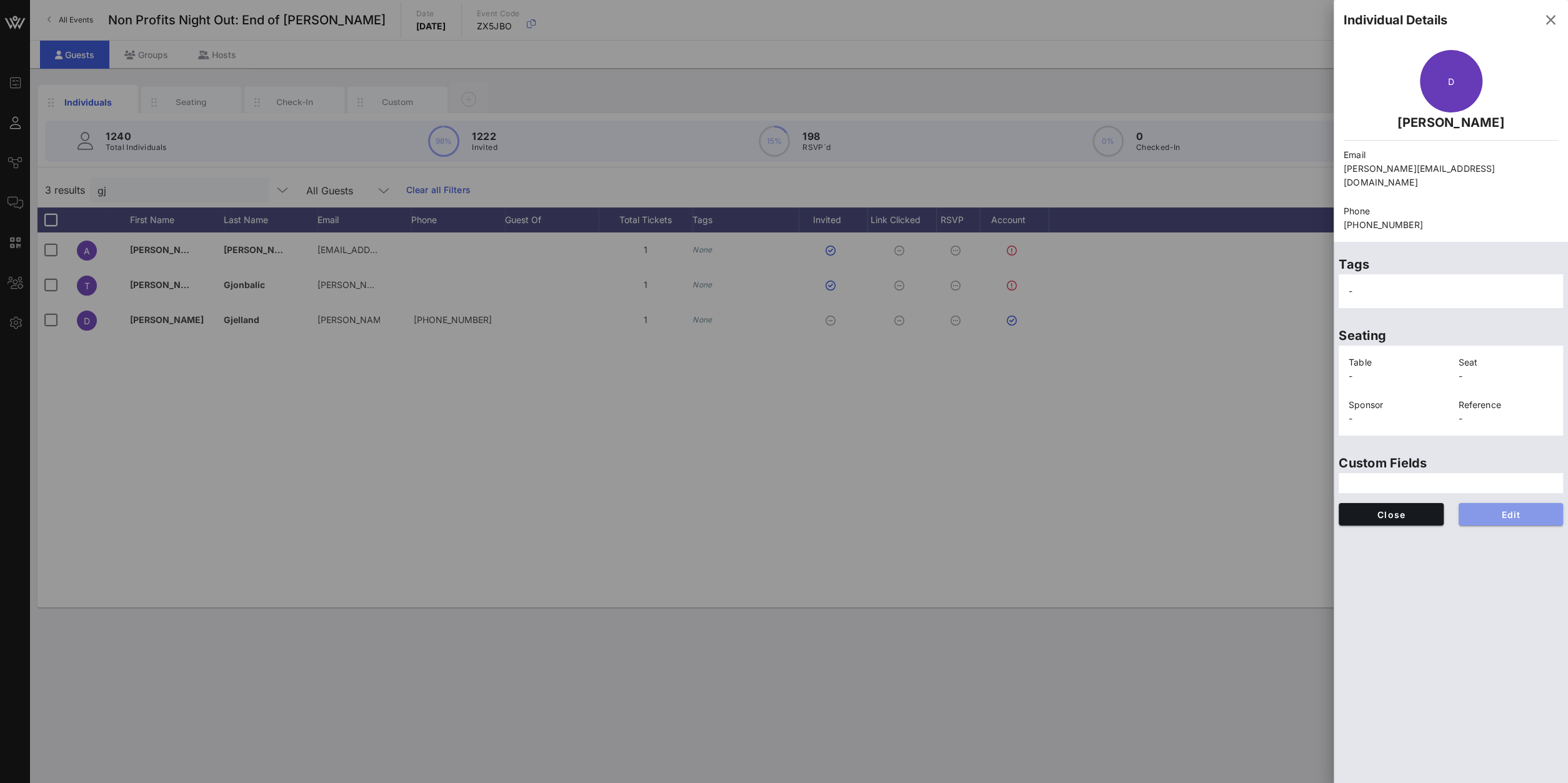
click at [1484, 509] on span "Edit" at bounding box center [1510, 514] width 85 height 11
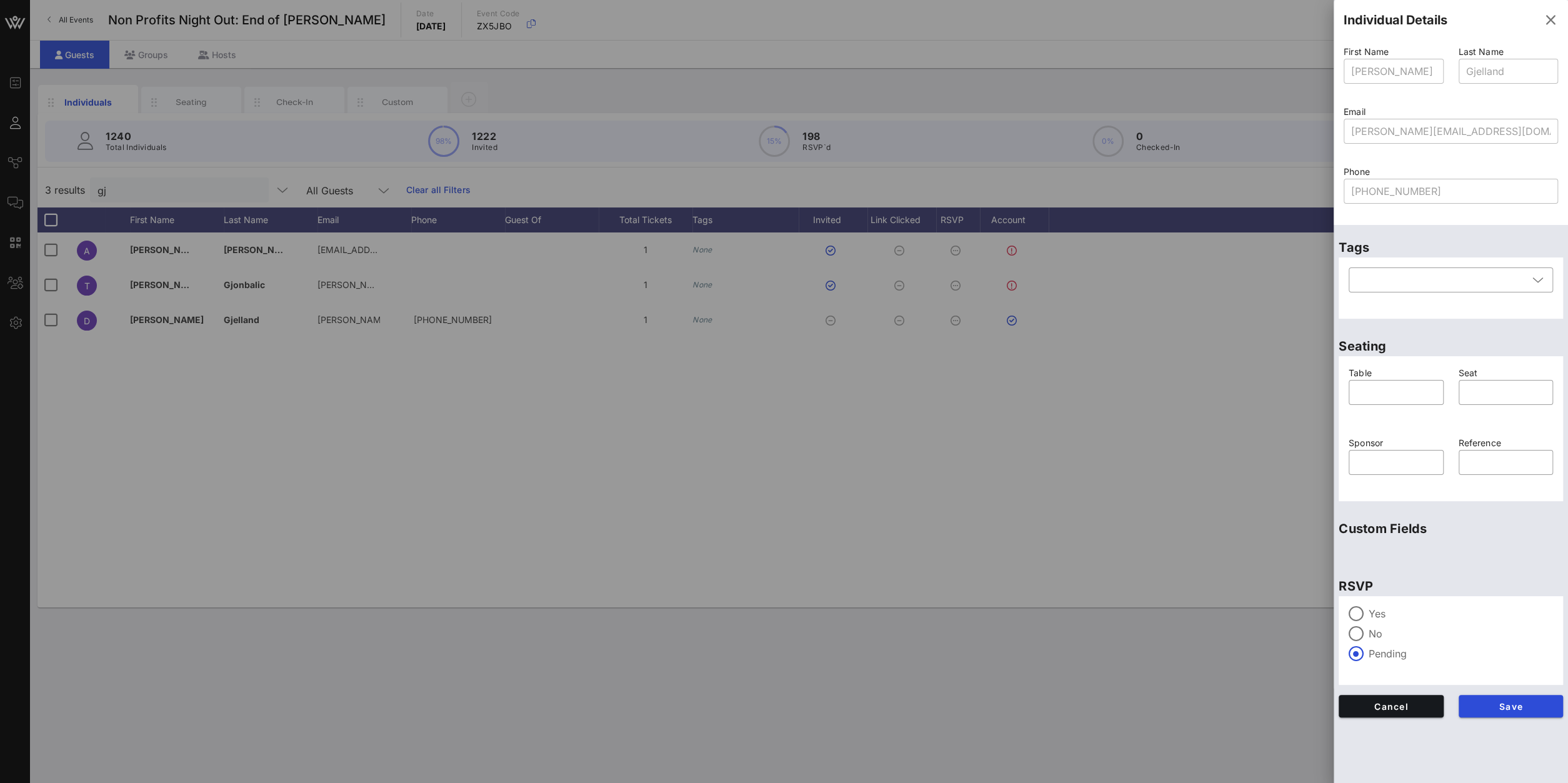
click at [1367, 609] on div "Yes" at bounding box center [1451, 614] width 204 height 15
click at [1494, 703] on span "Save" at bounding box center [1510, 706] width 85 height 11
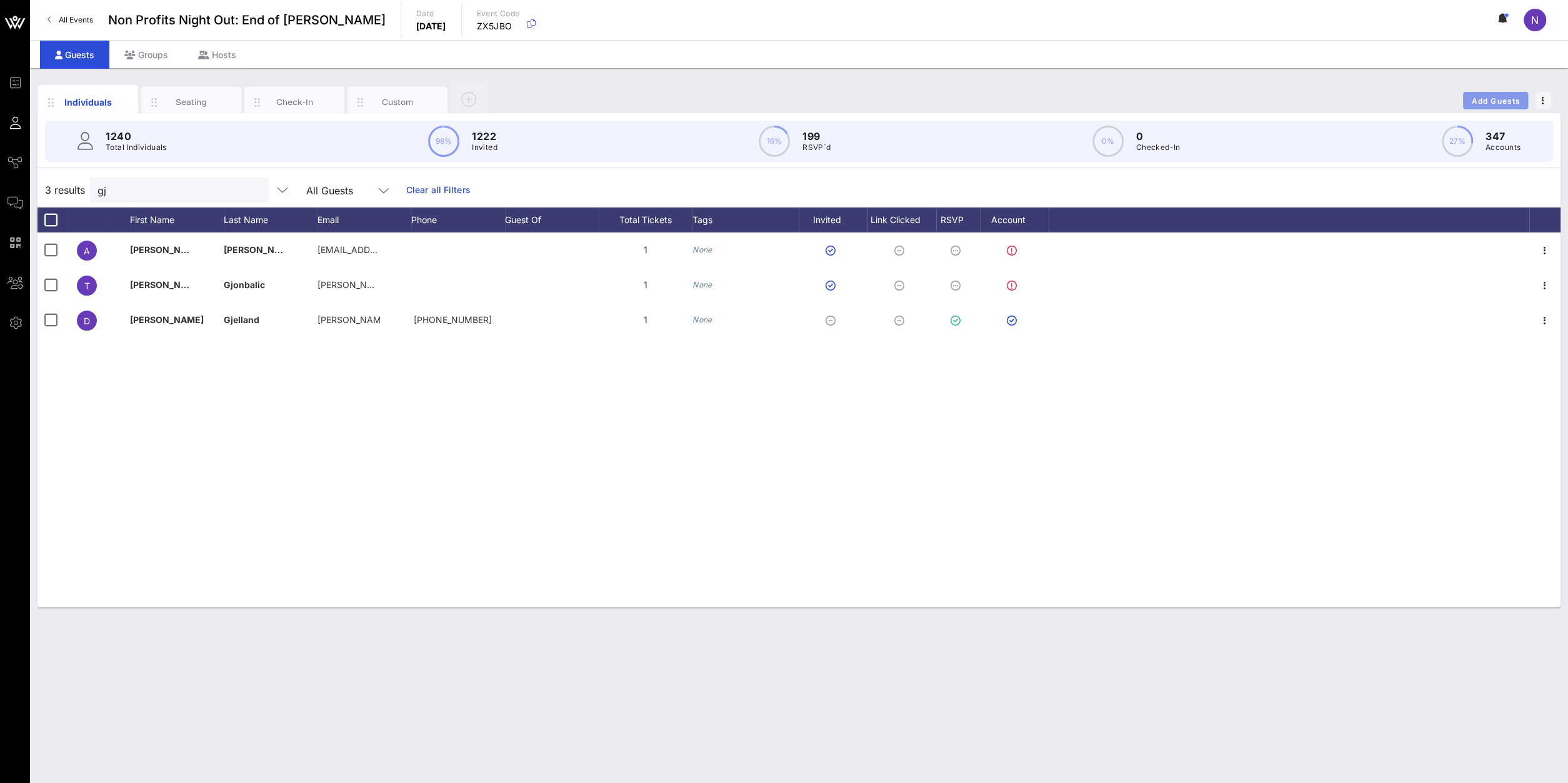
click at [1476, 96] on span "Add Guests" at bounding box center [1496, 101] width 50 height 9
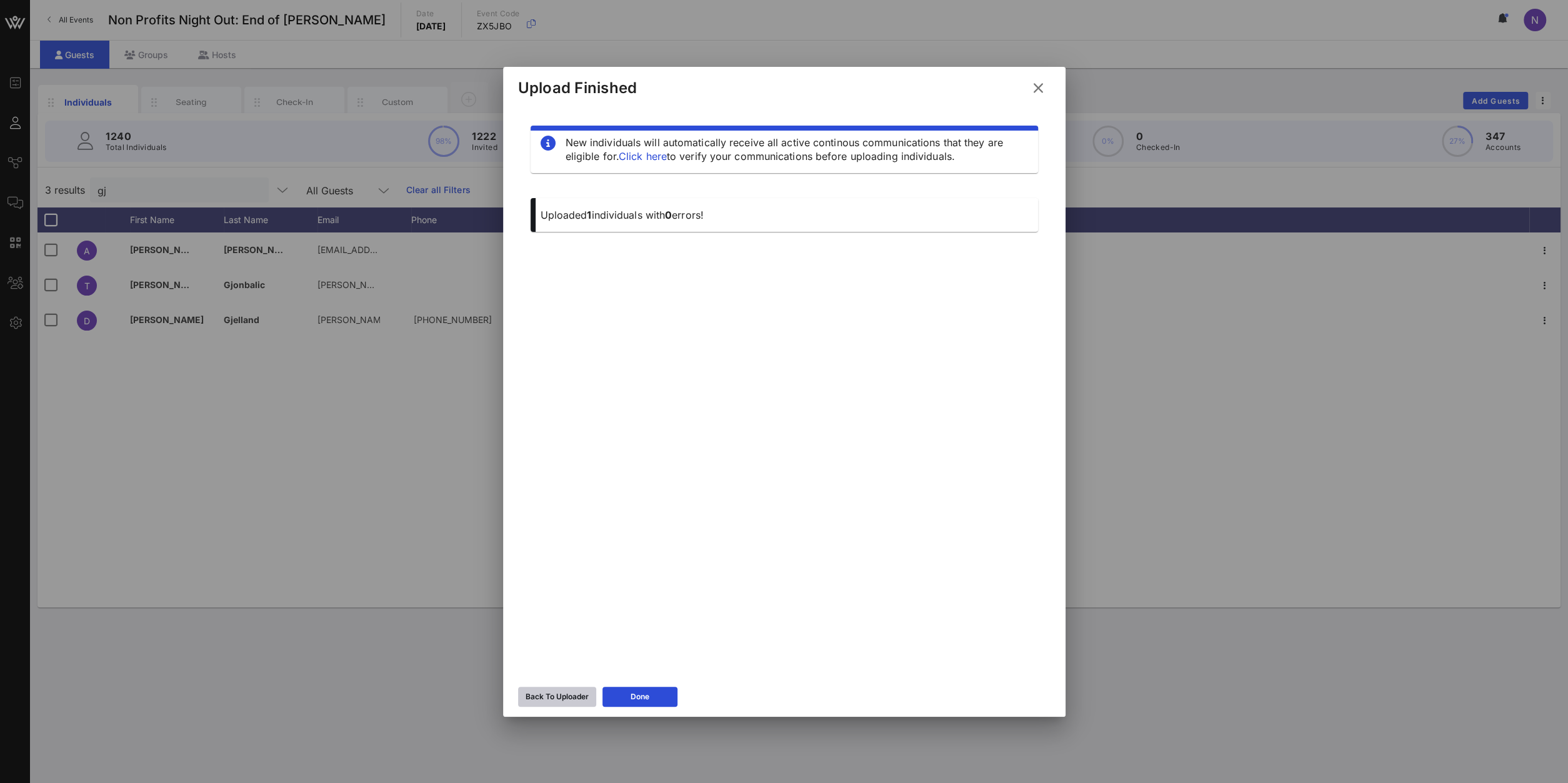
click at [549, 698] on div "Back To Uploader" at bounding box center [557, 697] width 63 height 12
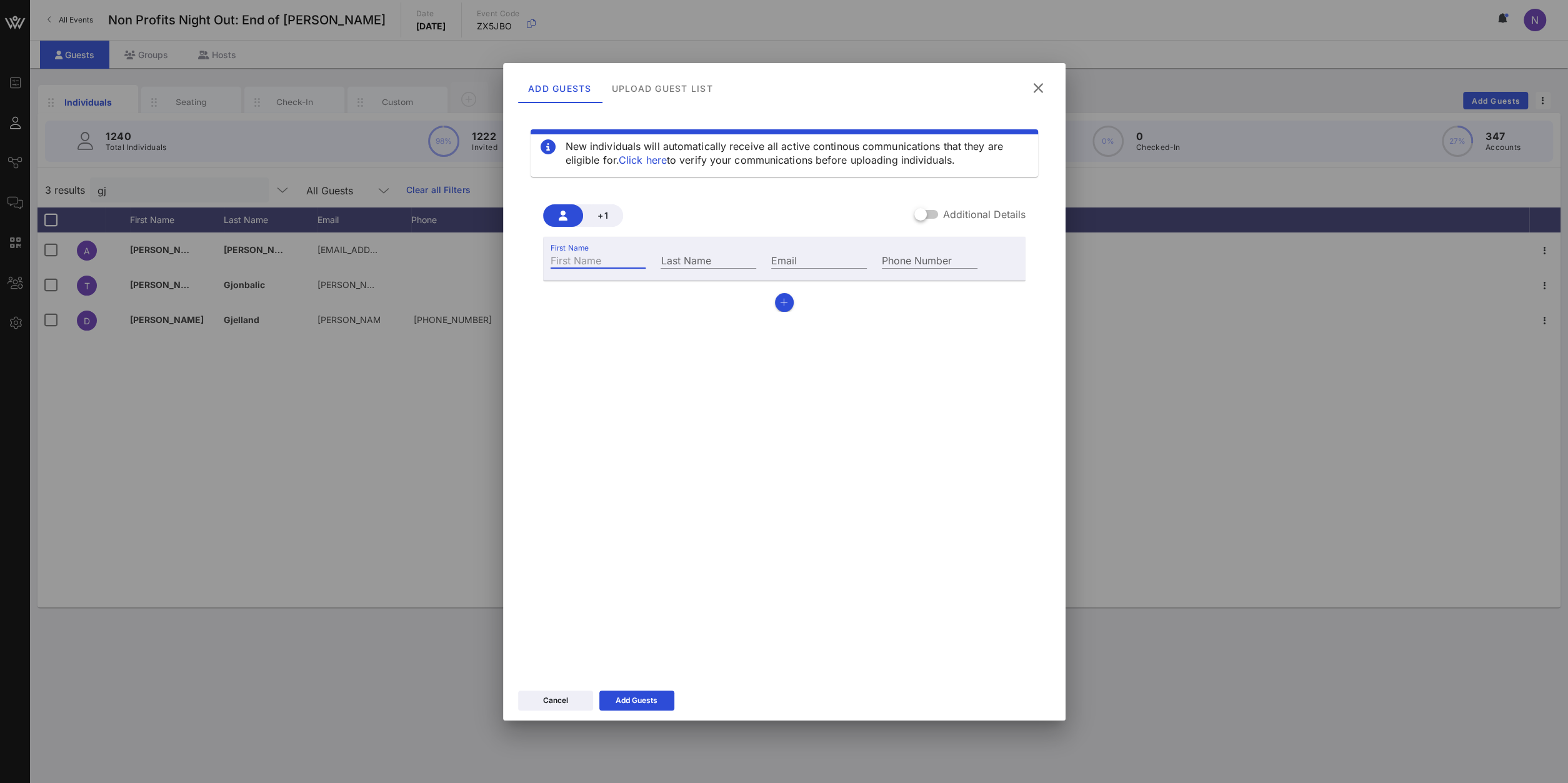
click at [574, 266] on input "First Name" at bounding box center [598, 260] width 96 height 16
click at [831, 267] on input "Email" at bounding box center [818, 260] width 96 height 16
paste input "[EMAIL_ADDRESS][DOMAIN_NAME]"
type input "[EMAIL_ADDRESS][DOMAIN_NAME]"
click at [604, 263] on input "First Name" at bounding box center [598, 260] width 96 height 16
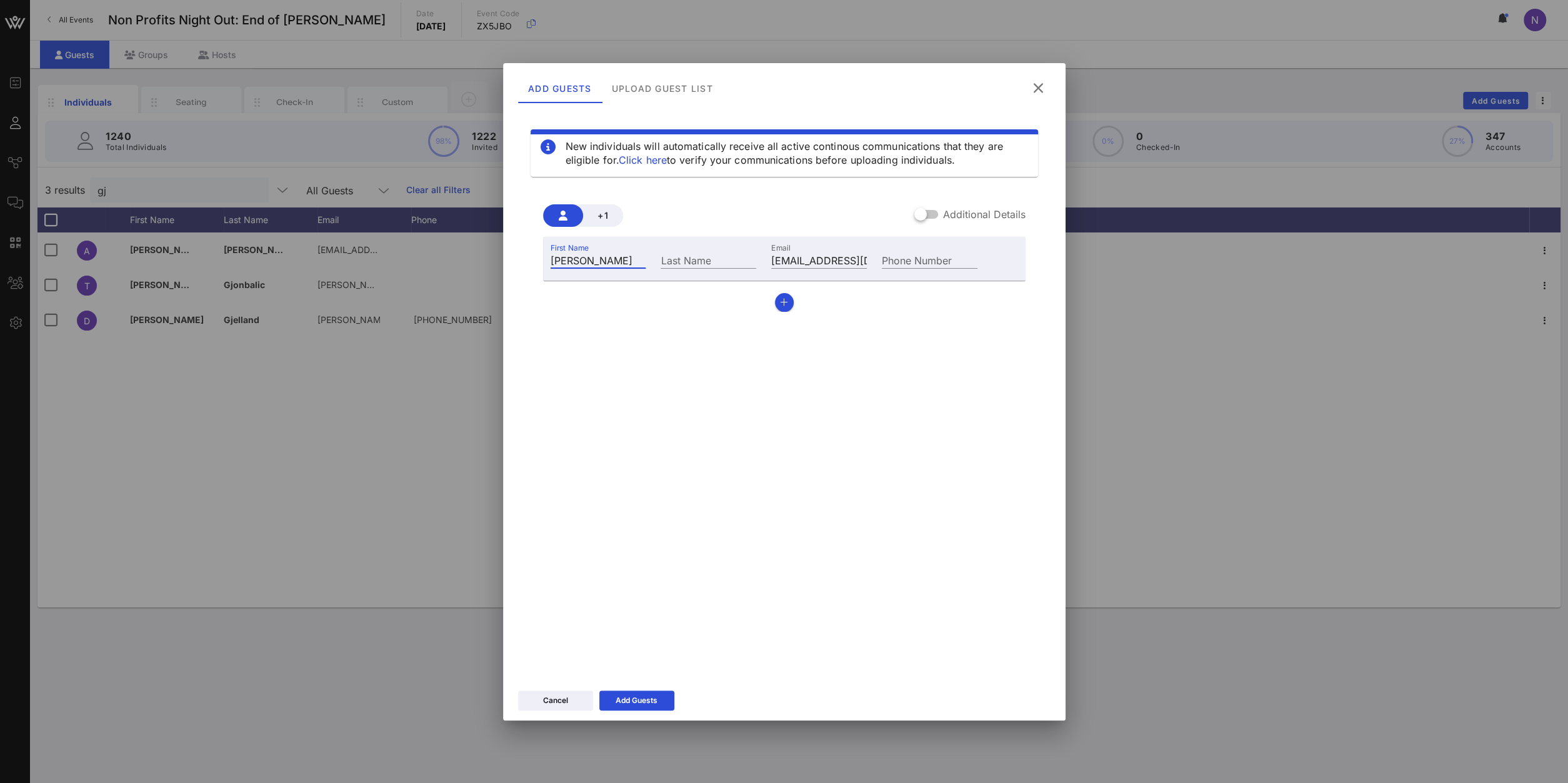
type input "[PERSON_NAME]"
click at [783, 305] on icon "button" at bounding box center [783, 303] width 8 height 9
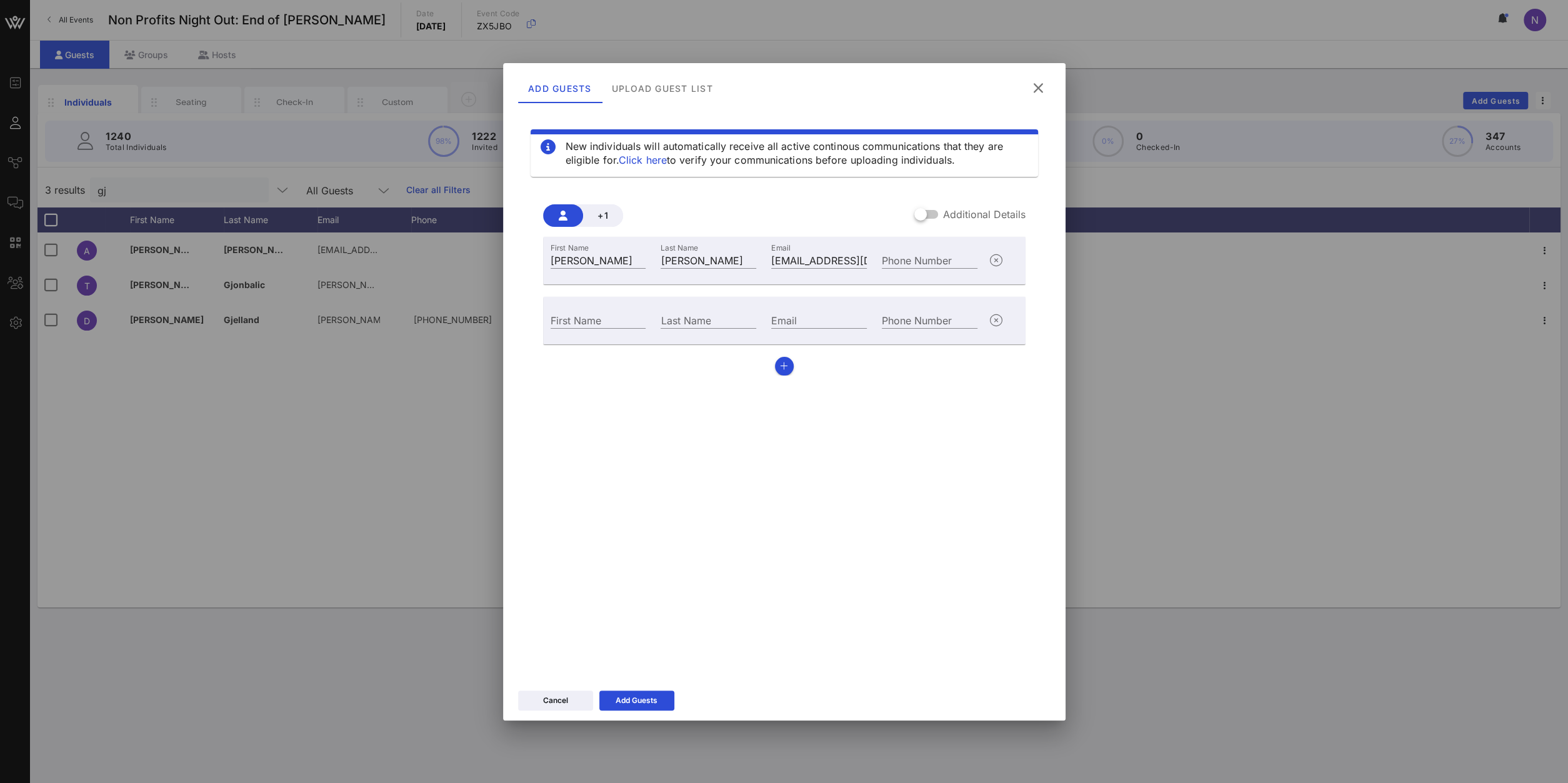
click at [584, 304] on div "First Name" at bounding box center [598, 319] width 111 height 34
click at [576, 315] on div "First Name" at bounding box center [598, 320] width 96 height 16
type input "[PERSON_NAME]"
click at [791, 311] on div "Email" at bounding box center [819, 319] width 111 height 34
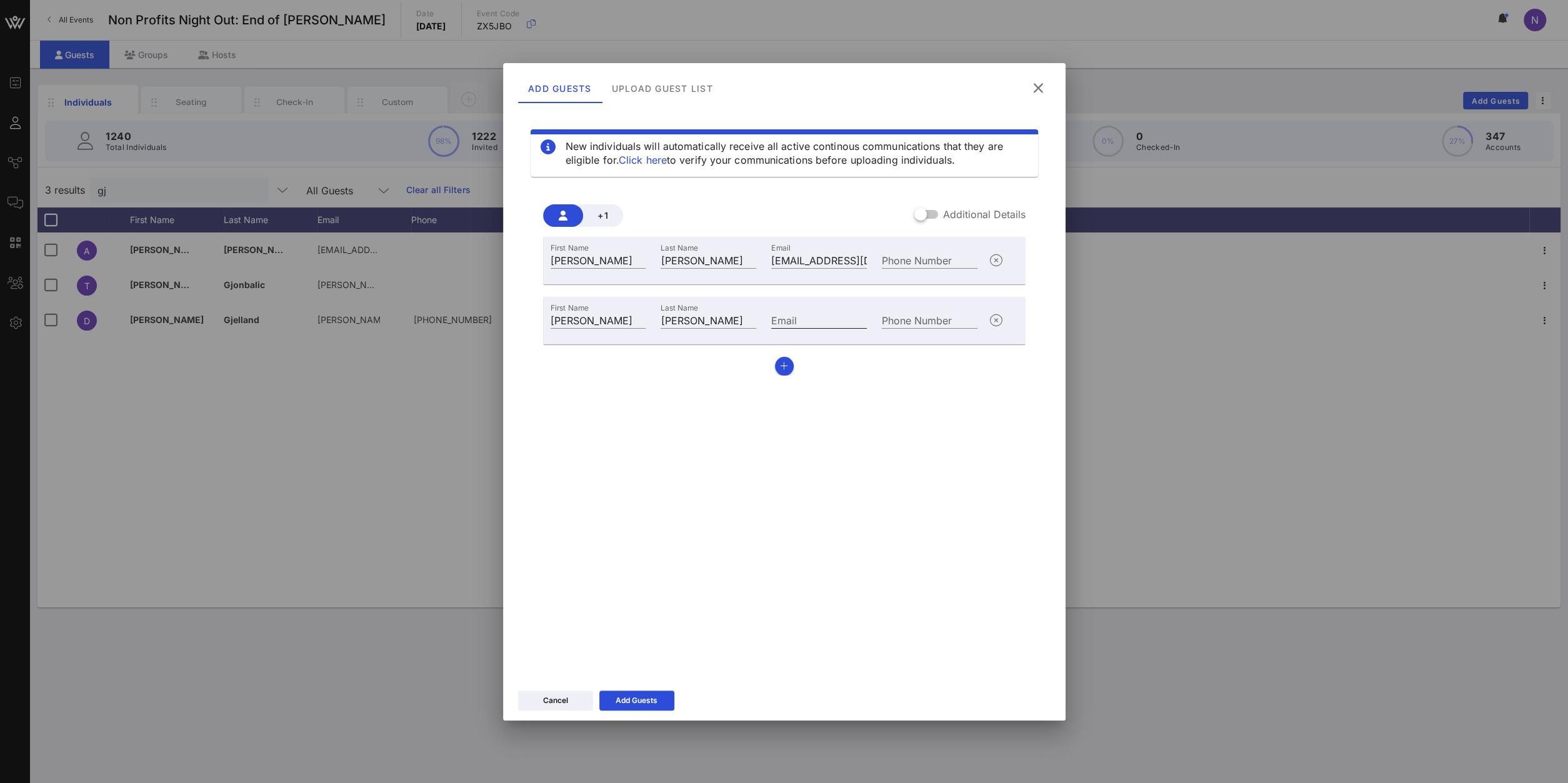
click at [787, 320] on input "Email" at bounding box center [818, 320] width 96 height 16
paste input "[EMAIL_ADDRESS][DOMAIN_NAME]"
type input "[EMAIL_ADDRESS][DOMAIN_NAME]"
click at [783, 369] on icon "button" at bounding box center [783, 366] width 8 height 9
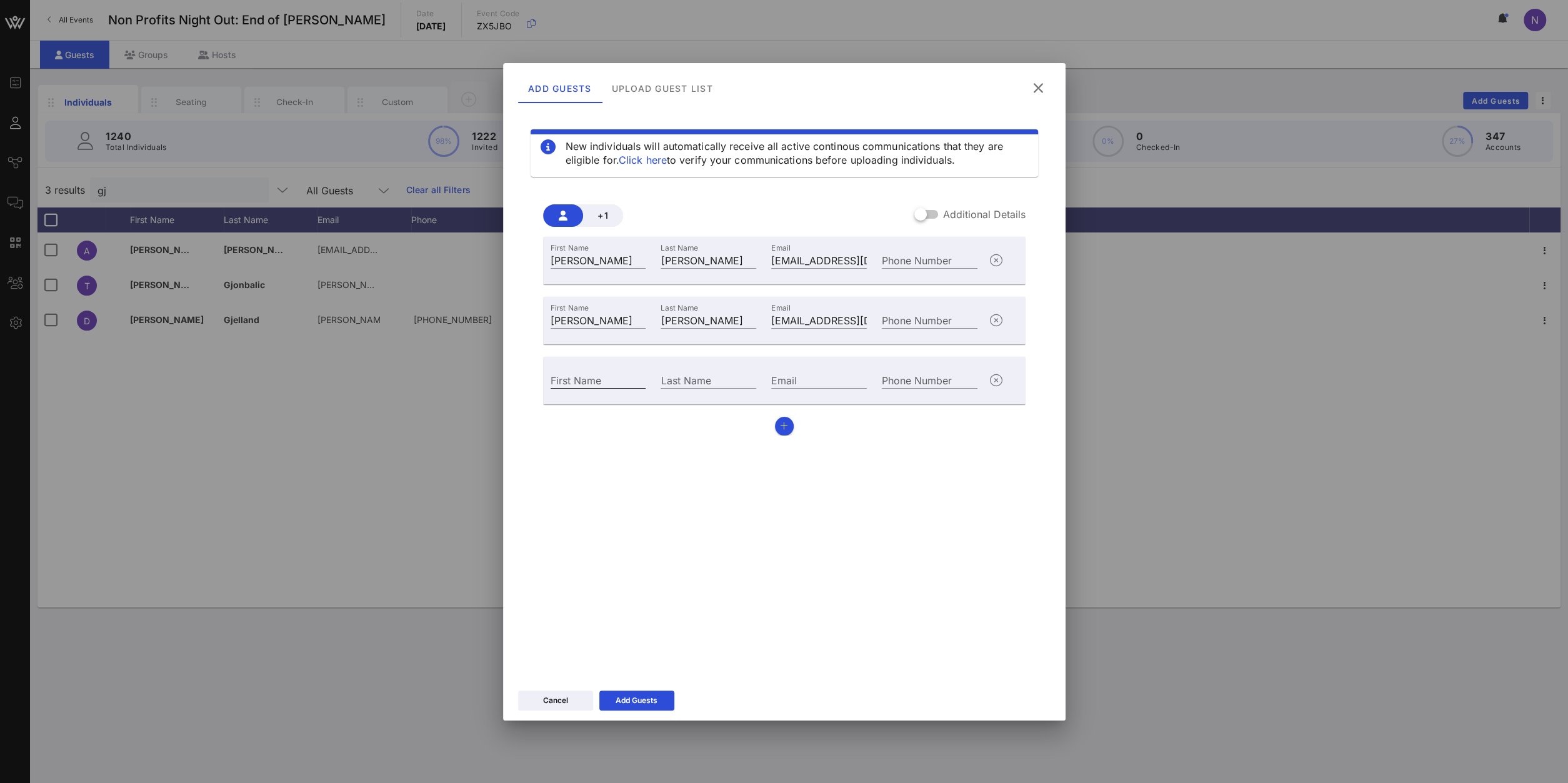
click at [582, 375] on div "First Name" at bounding box center [598, 380] width 96 height 16
type input "ChiZeng"
type input "Li"
paste input "[EMAIL_ADDRESS][DOMAIN_NAME]"
type input "[EMAIL_ADDRESS][DOMAIN_NAME]"
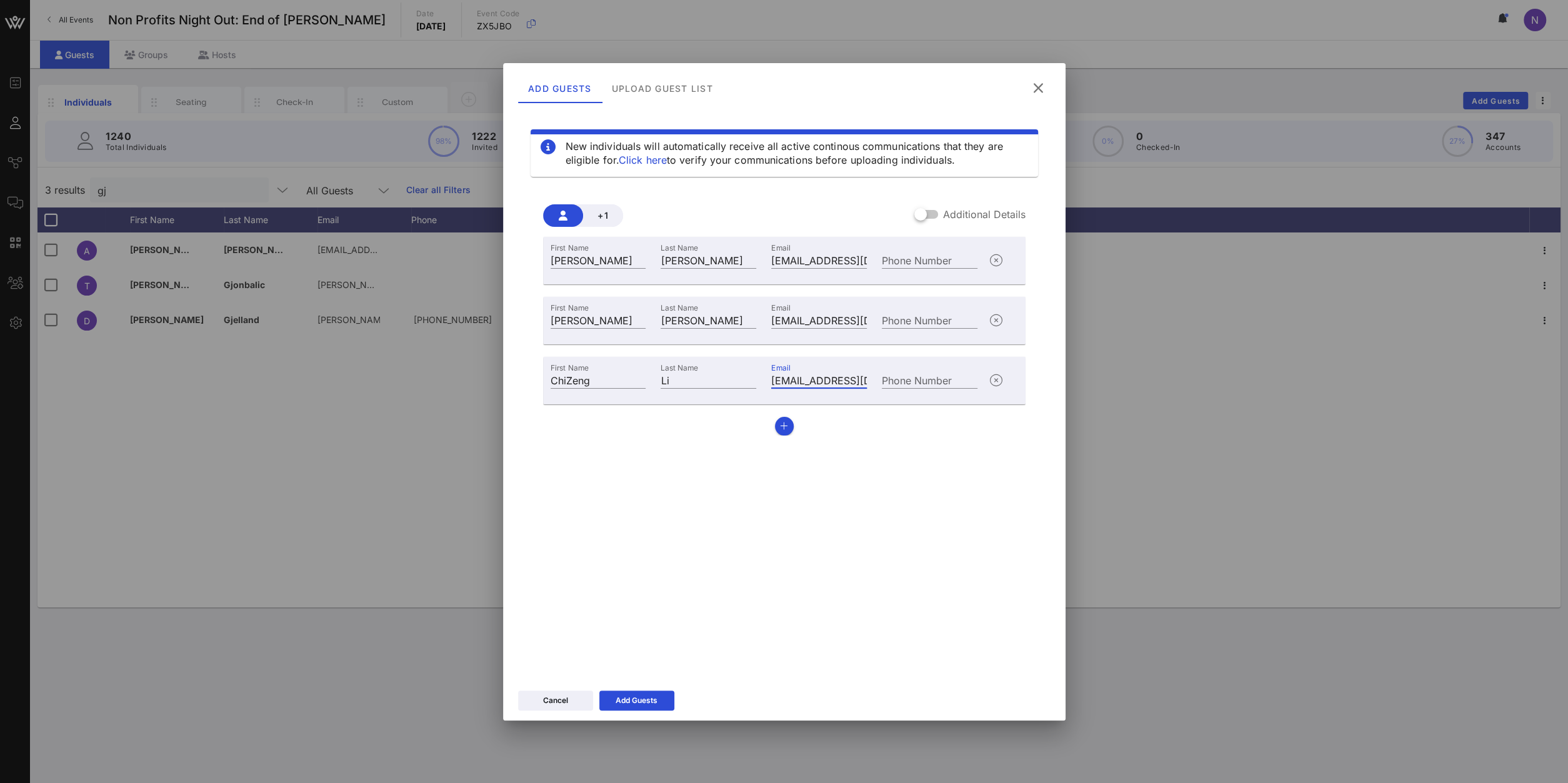
click at [866, 316] on div "Email [EMAIL_ADDRESS][DOMAIN_NAME]" at bounding box center [819, 319] width 111 height 34
click at [859, 321] on input "[EMAIL_ADDRESS][DOMAIN_NAME]" at bounding box center [818, 320] width 96 height 16
click at [790, 423] on button "button" at bounding box center [784, 426] width 19 height 19
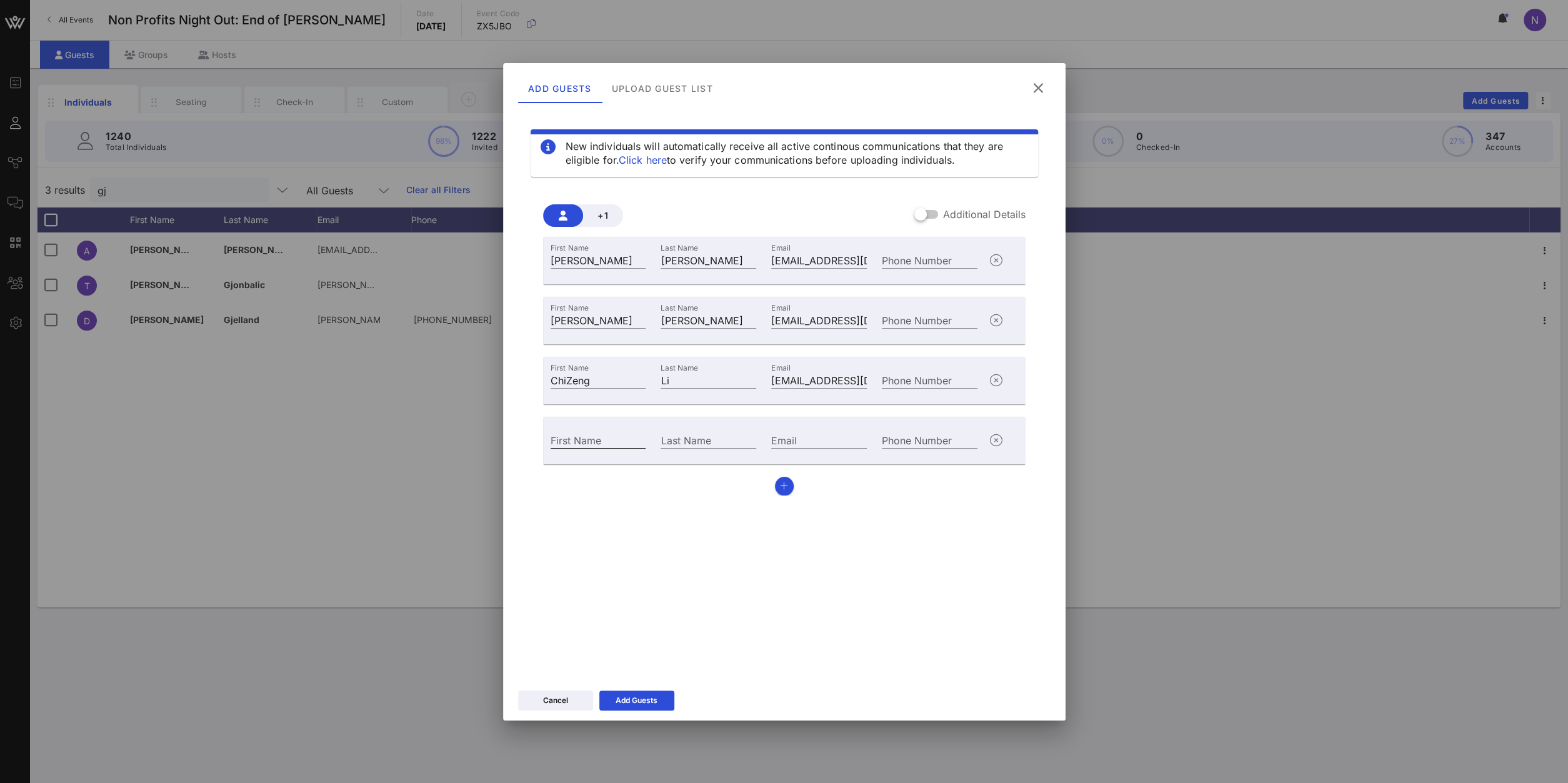
click at [587, 436] on div "First Name" at bounding box center [598, 440] width 96 height 16
paste input "[PERSON_NAME]"
type input "[PERSON_NAME]"
click at [700, 443] on input "Last Name" at bounding box center [708, 440] width 96 height 16
type input "[PERSON_NAME]"
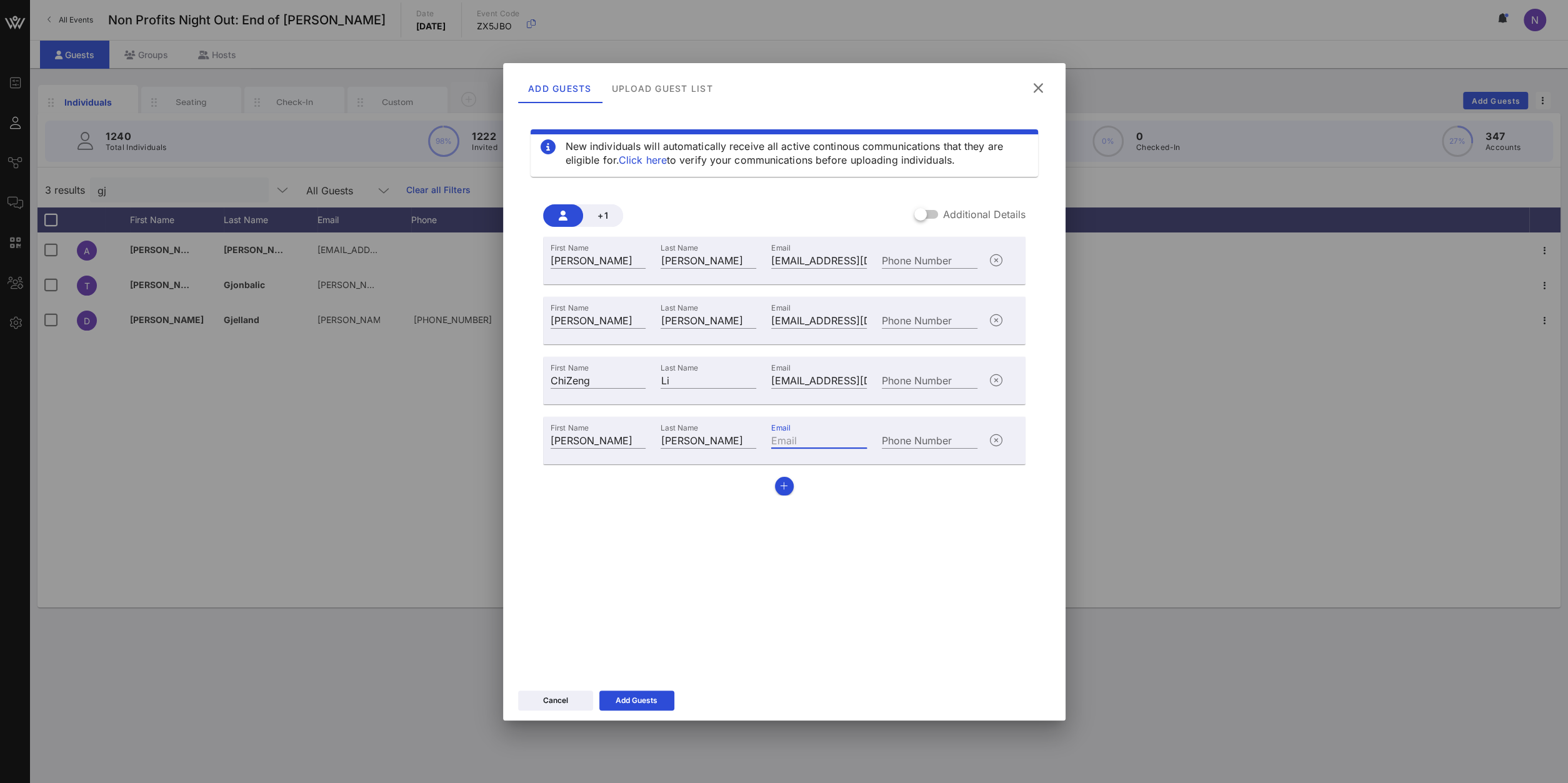
click at [817, 444] on input "Email" at bounding box center [818, 440] width 96 height 16
paste input "[EMAIL_ADDRESS][DOMAIN_NAME]"
type input "[EMAIL_ADDRESS][DOMAIN_NAME]"
click at [785, 484] on icon "button" at bounding box center [783, 487] width 8 height 9
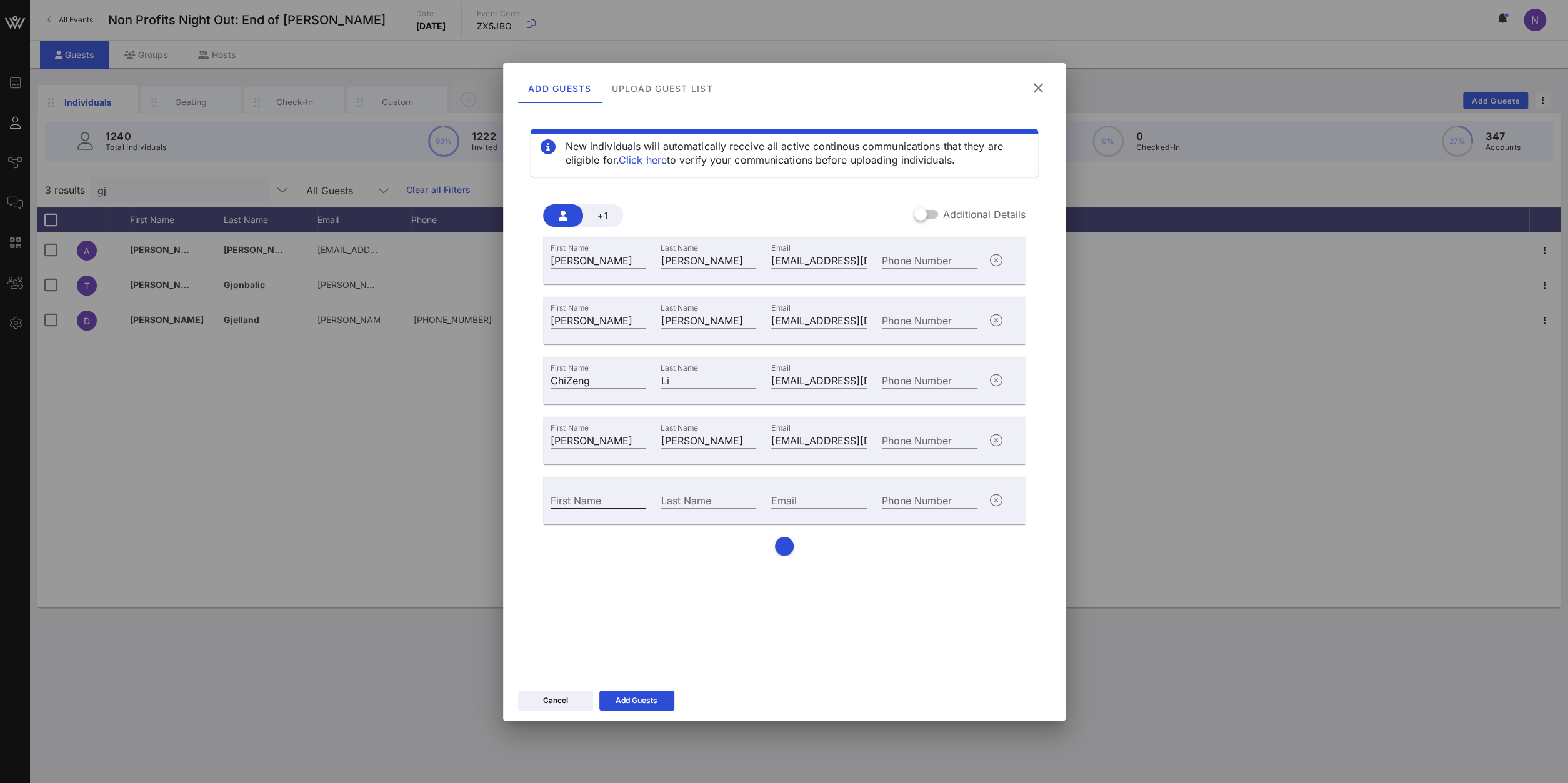
click at [573, 493] on div "First Name" at bounding box center [598, 500] width 96 height 16
paste input "[PERSON_NAME]"
type input "[PERSON_NAME]"
click at [690, 501] on input "Last Name" at bounding box center [708, 500] width 96 height 16
type input "[PERSON_NAME]"
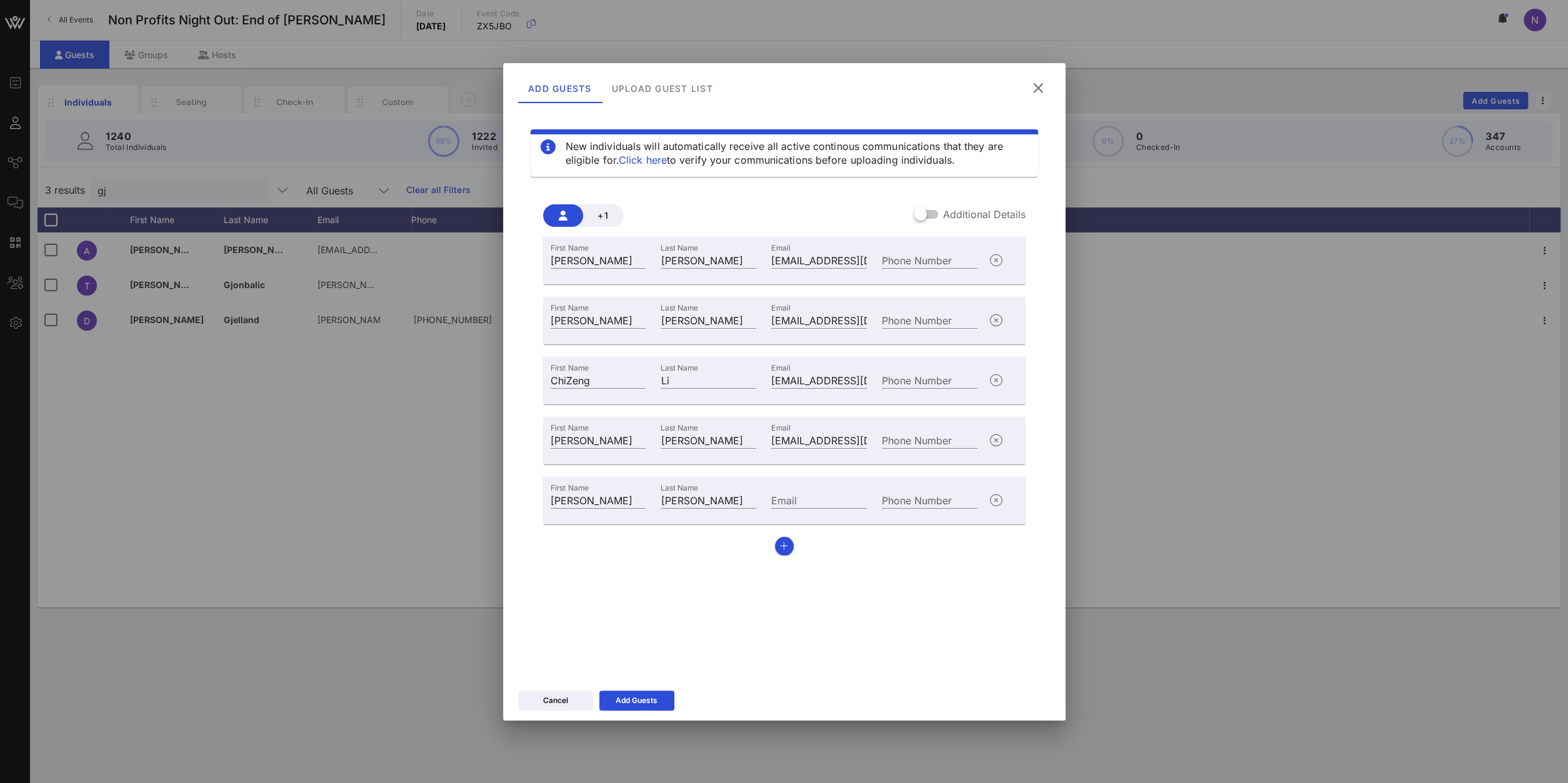
click at [797, 482] on div "First Name [PERSON_NAME] Last Name [PERSON_NAME] Email Phone Number" at bounding box center [783, 501] width 482 height 47
click at [797, 498] on input "Email" at bounding box center [818, 500] width 96 height 16
paste input "[EMAIL_ADDRESS][DOMAIN_NAME]"
type input "[EMAIL_ADDRESS][DOMAIN_NAME]"
click at [790, 545] on button "button" at bounding box center [784, 547] width 19 height 19
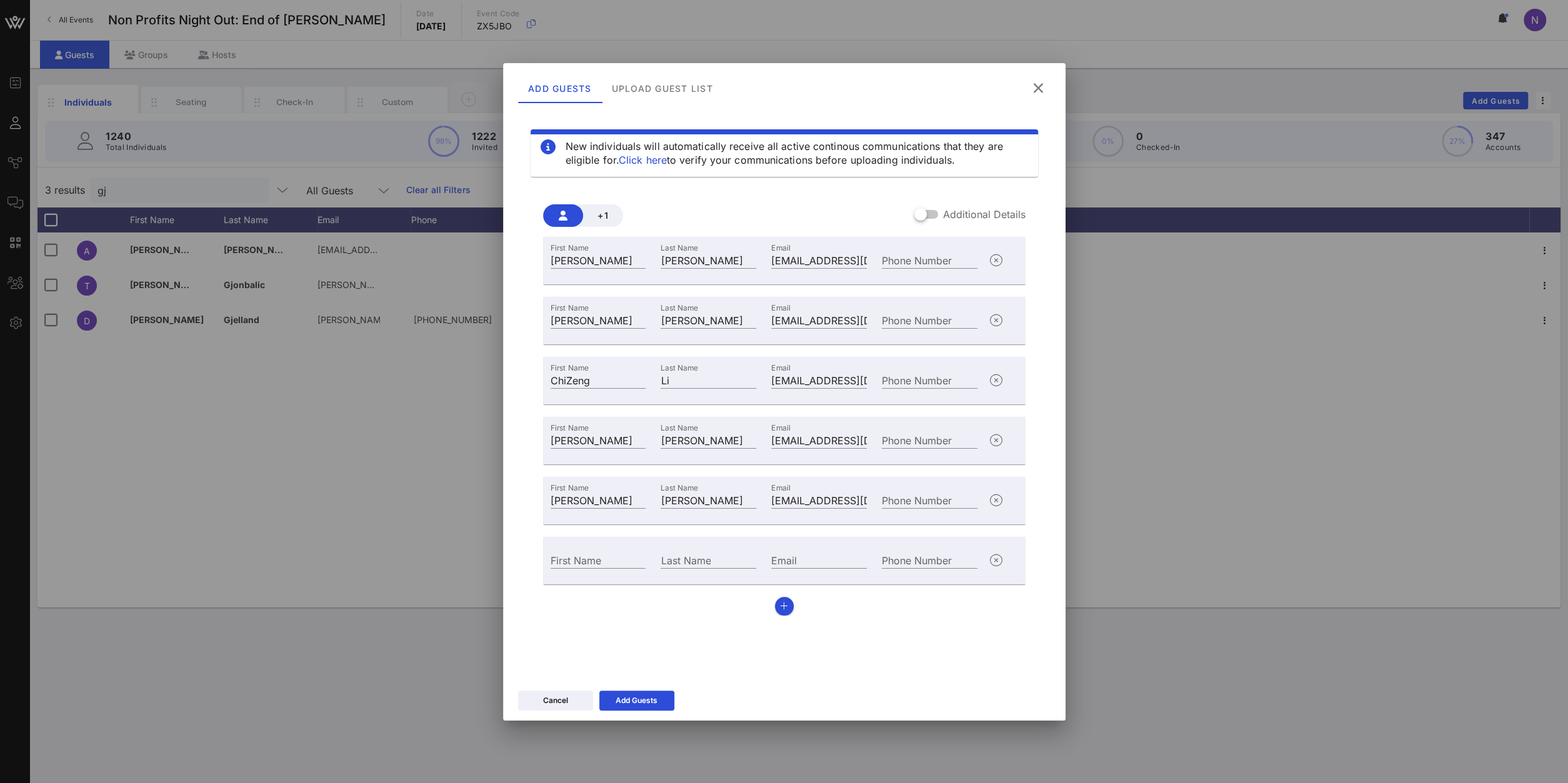
click at [609, 571] on div "First Name" at bounding box center [598, 559] width 111 height 34
click at [595, 560] on input "First Name" at bounding box center [598, 560] width 96 height 16
type input "[GEOGRAPHIC_DATA]"
type input "[PERSON_NAME]"
paste input "[EMAIL_ADDRESS][DOMAIN_NAME]"
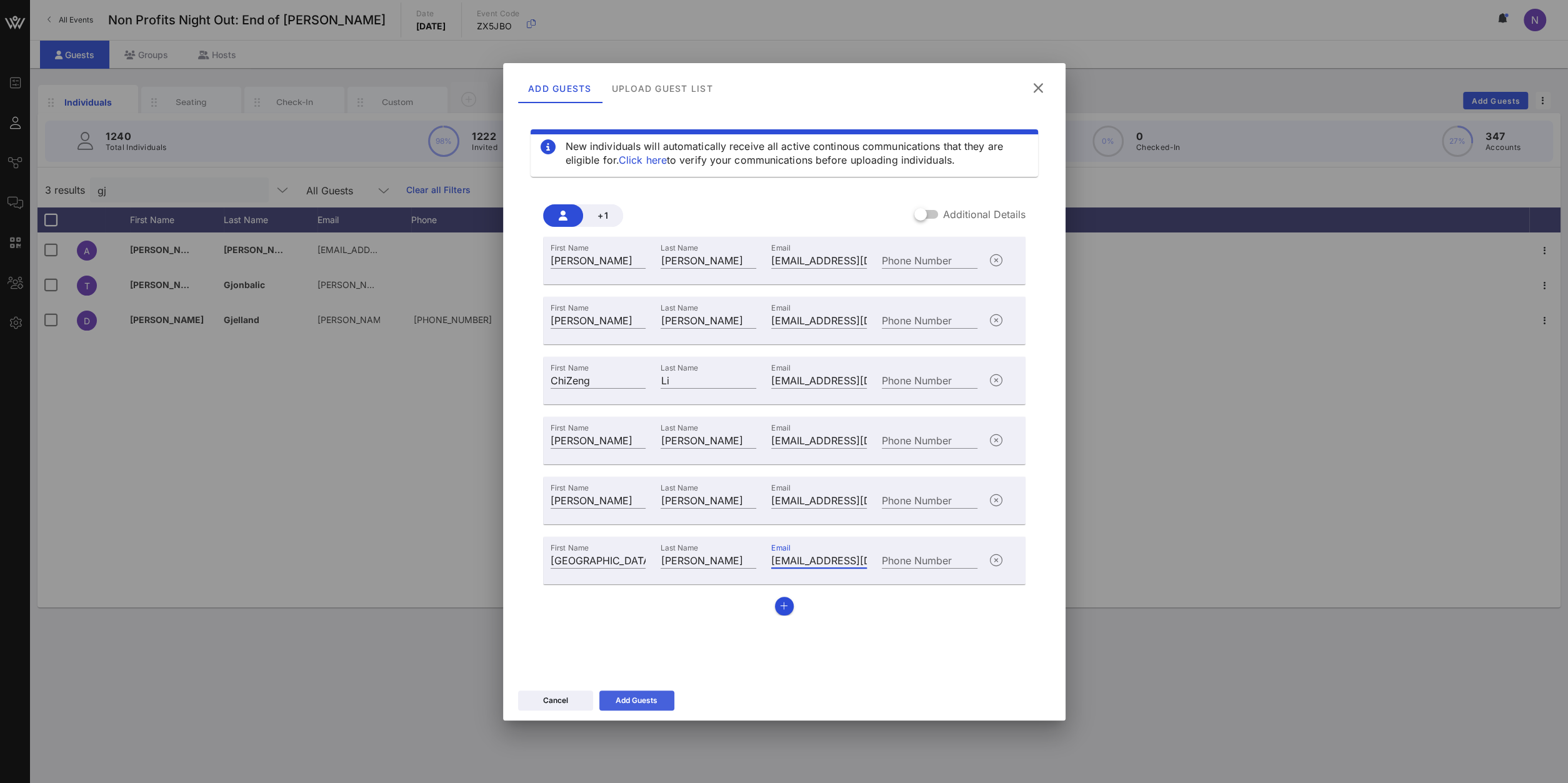
type input "[EMAIL_ADDRESS][DOMAIN_NAME]"
click at [636, 702] on icon at bounding box center [637, 701] width 10 height 9
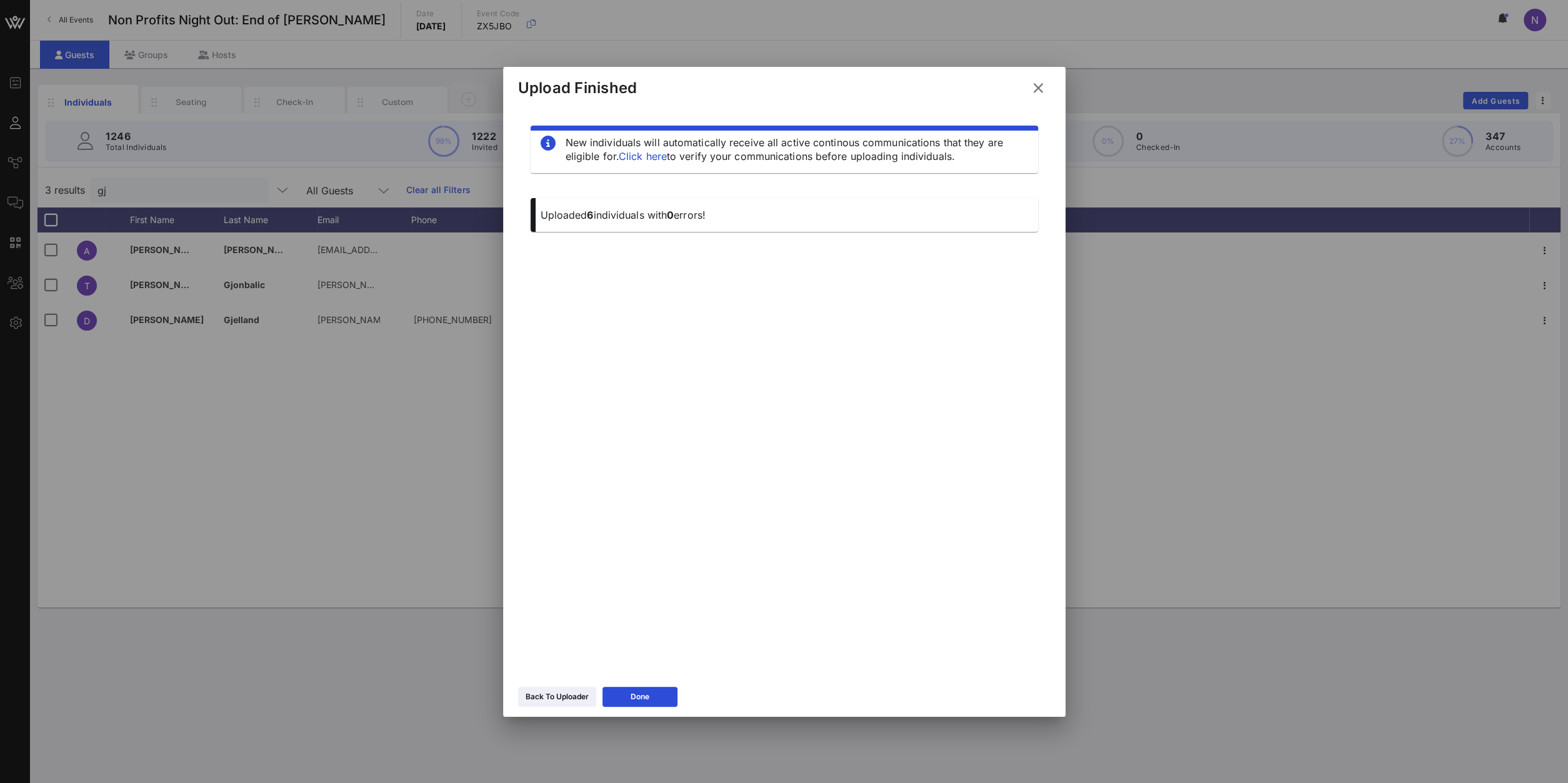
click at [1036, 85] on icon at bounding box center [1038, 88] width 17 height 15
